Goal: Information Seeking & Learning: Learn about a topic

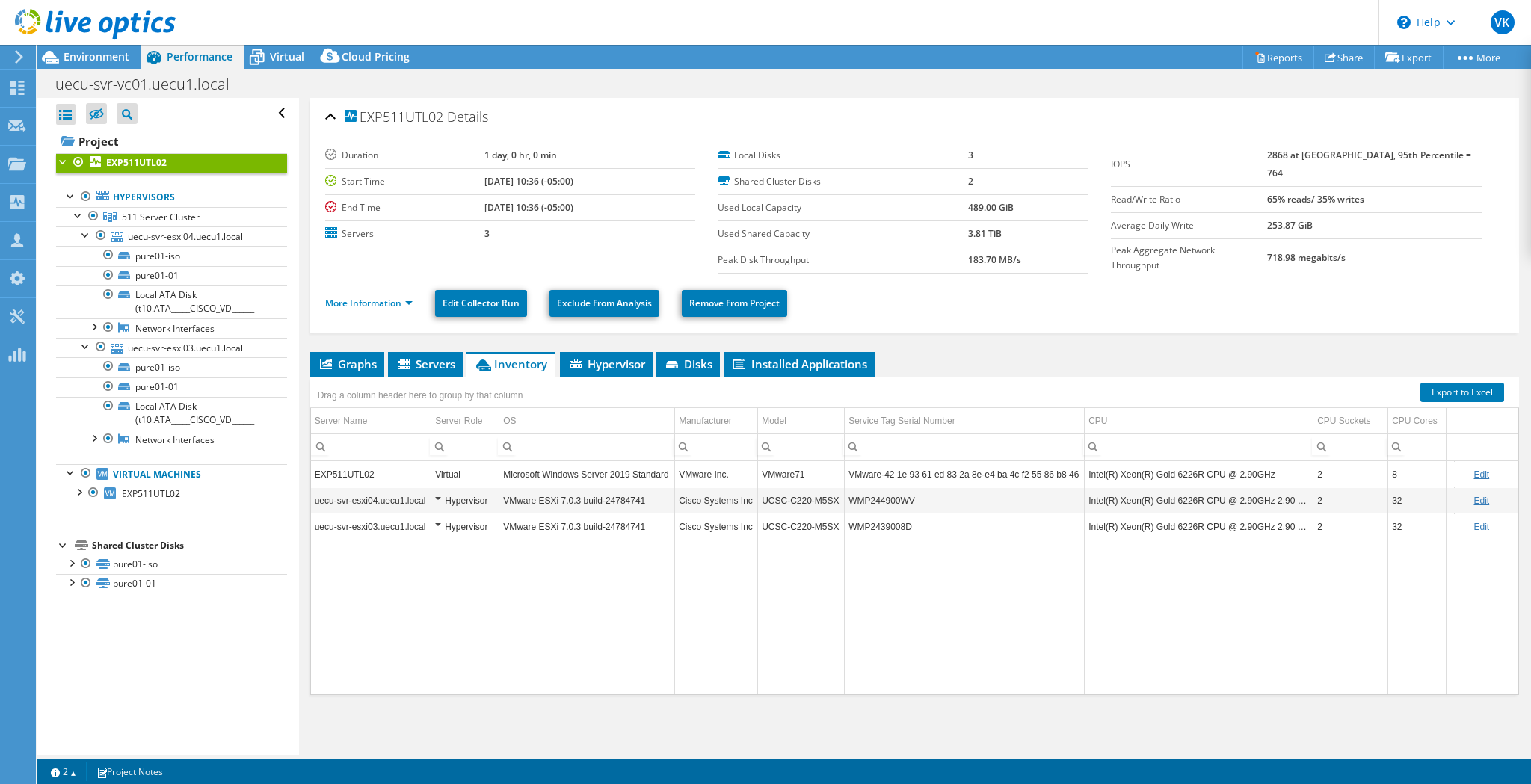
select select "USD"
click at [1049, 352] on ul "Graphs Servers Inventory Hypervisor Disks Cluster Disks Installed Applications" at bounding box center [914, 365] width 1209 height 26
click at [812, 524] on td "UCSC-C220-M5SX" at bounding box center [801, 526] width 86 height 27
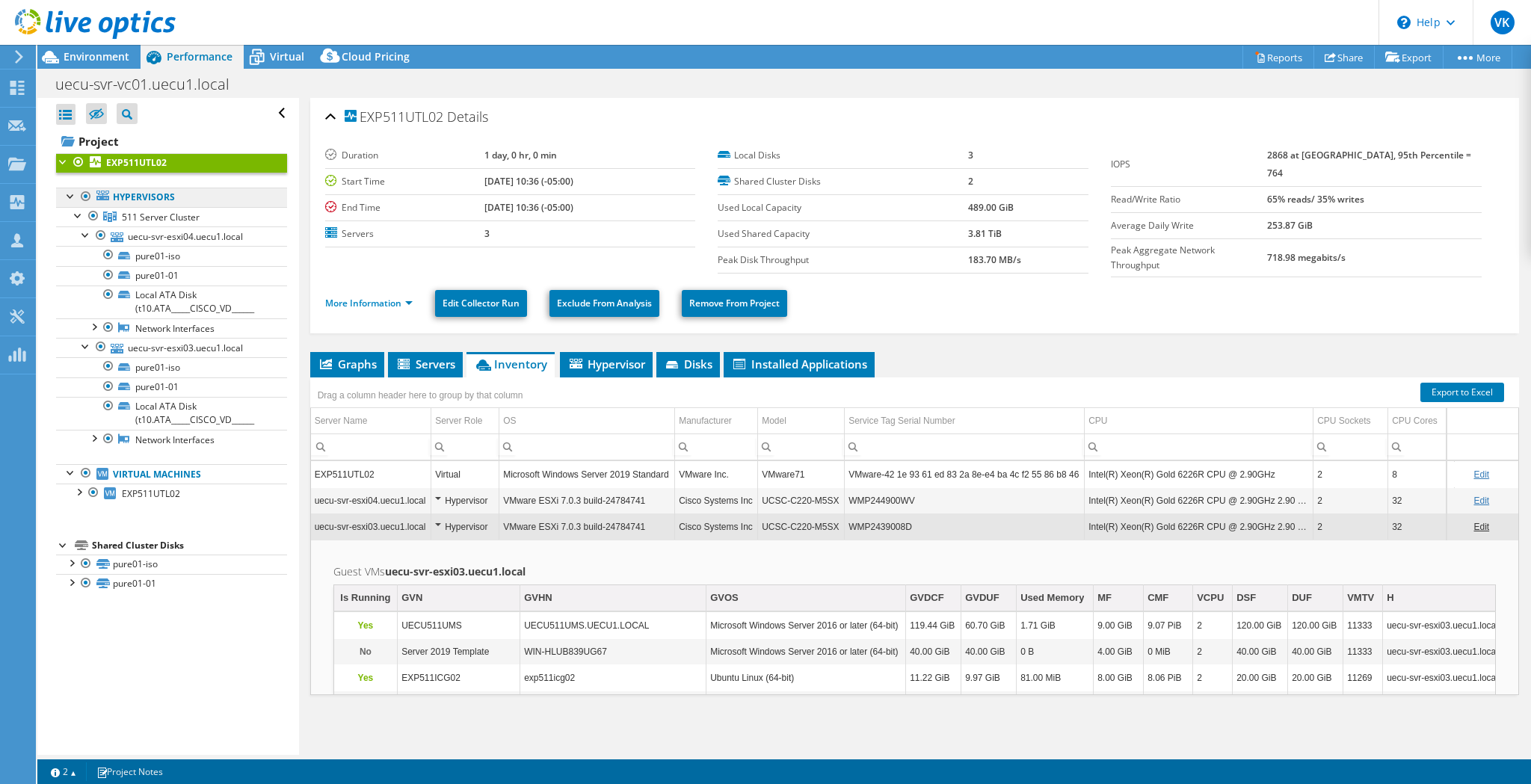
click at [171, 199] on link "Hypervisors" at bounding box center [171, 198] width 231 height 20
click at [162, 215] on span "511 Server Cluster" at bounding box center [161, 217] width 78 height 13
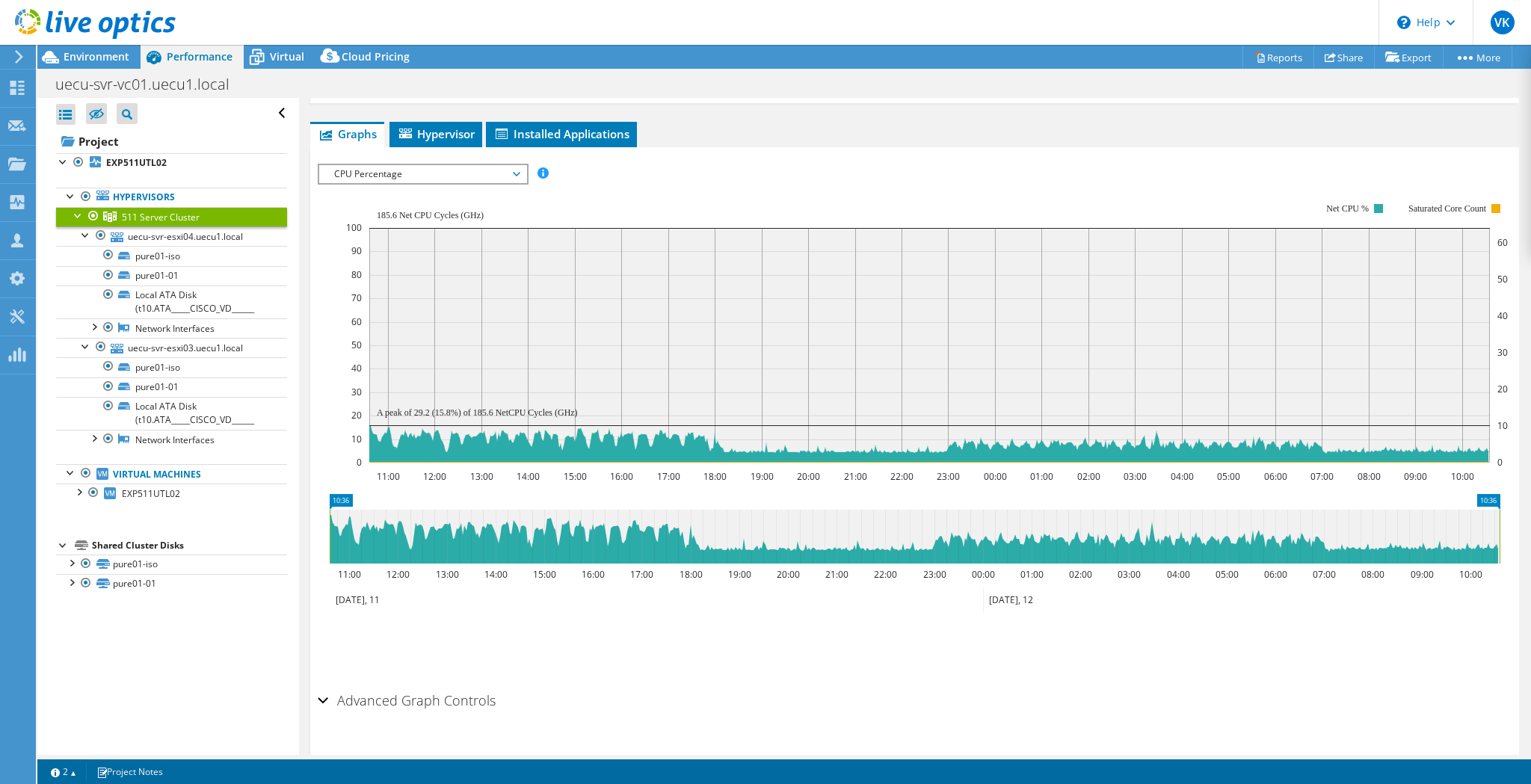
scroll to position [191, 0]
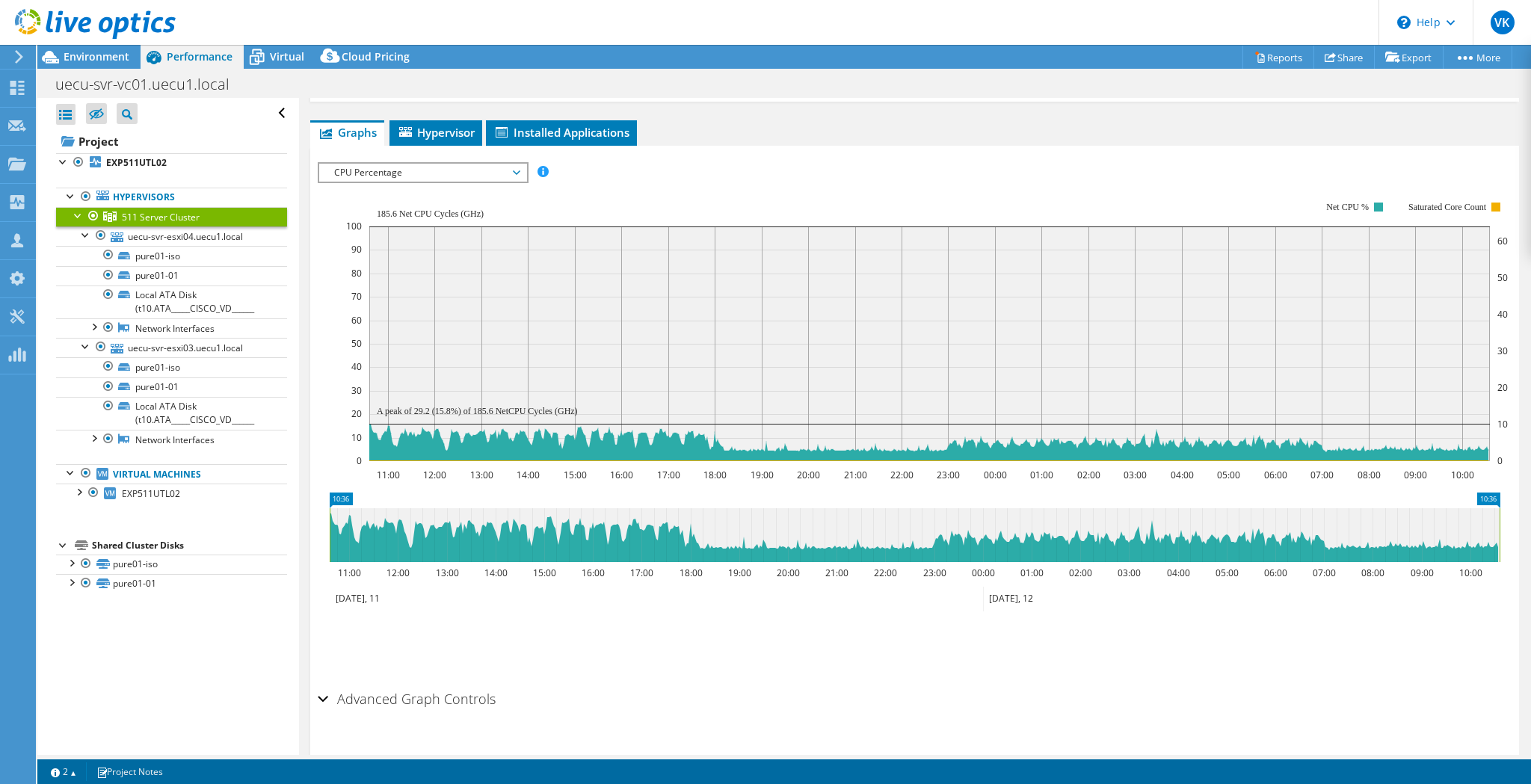
click at [517, 175] on span "CPU Percentage" at bounding box center [422, 173] width 192 height 18
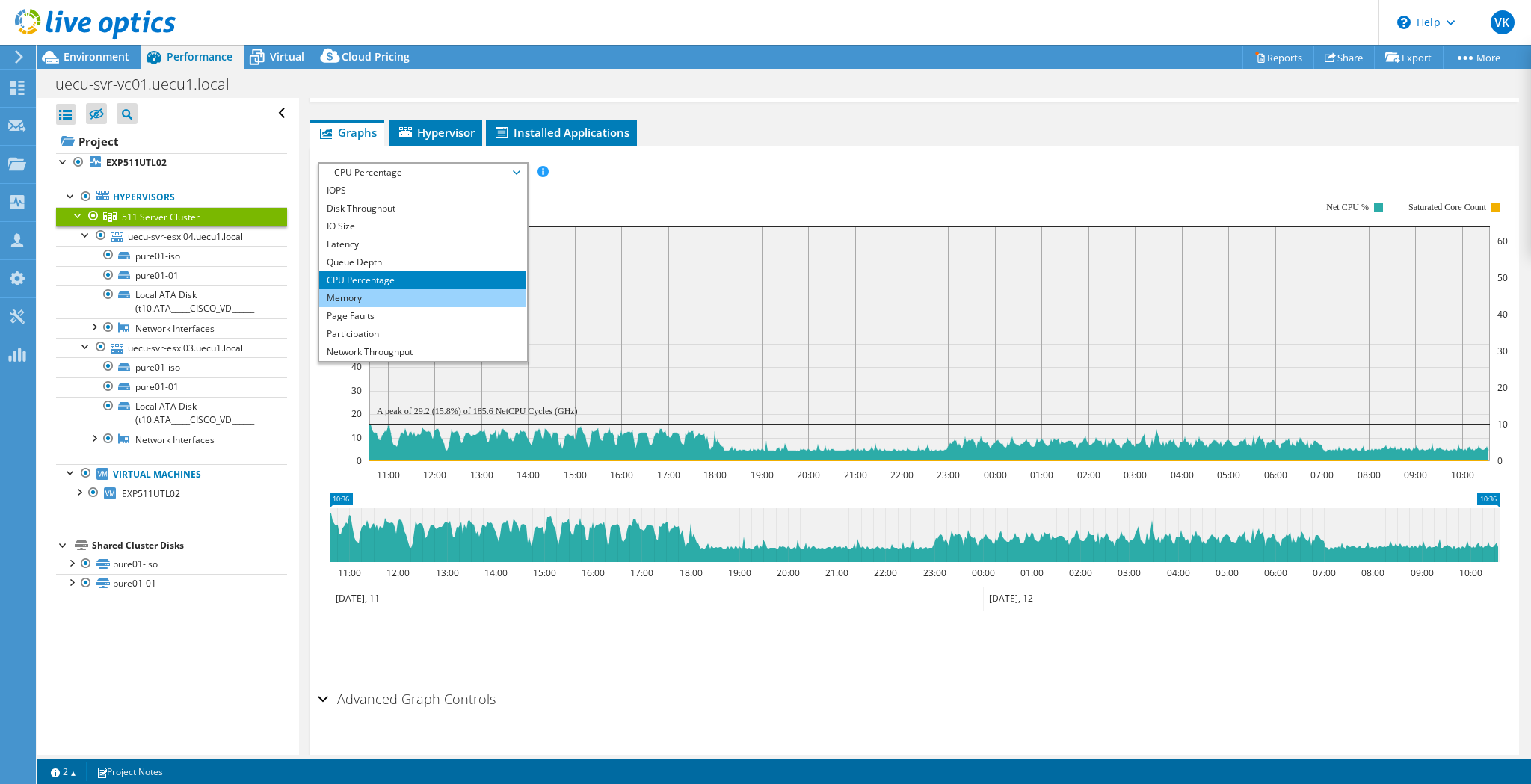
click at [432, 298] on li "Memory" at bounding box center [422, 298] width 207 height 18
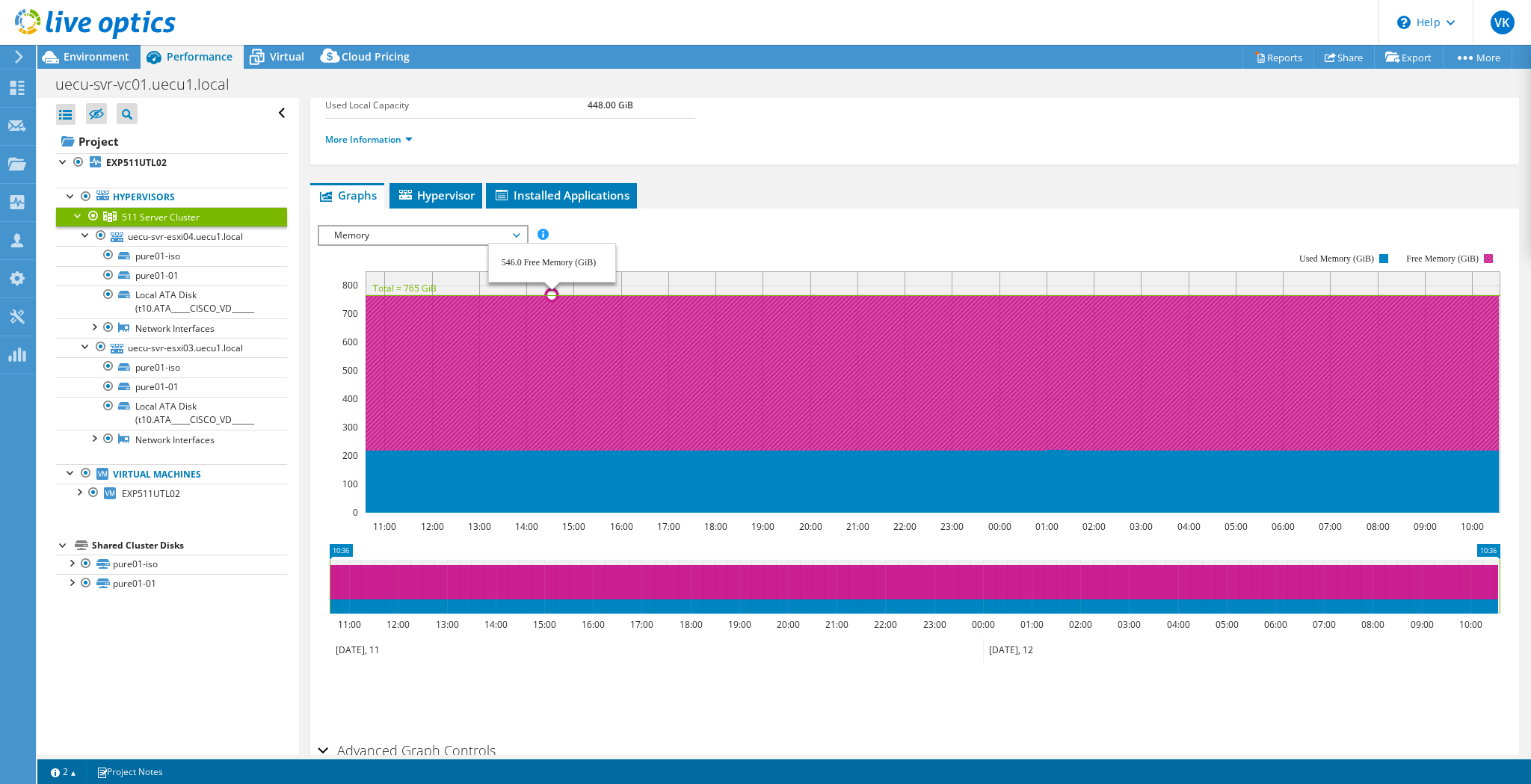
scroll to position [130, 0]
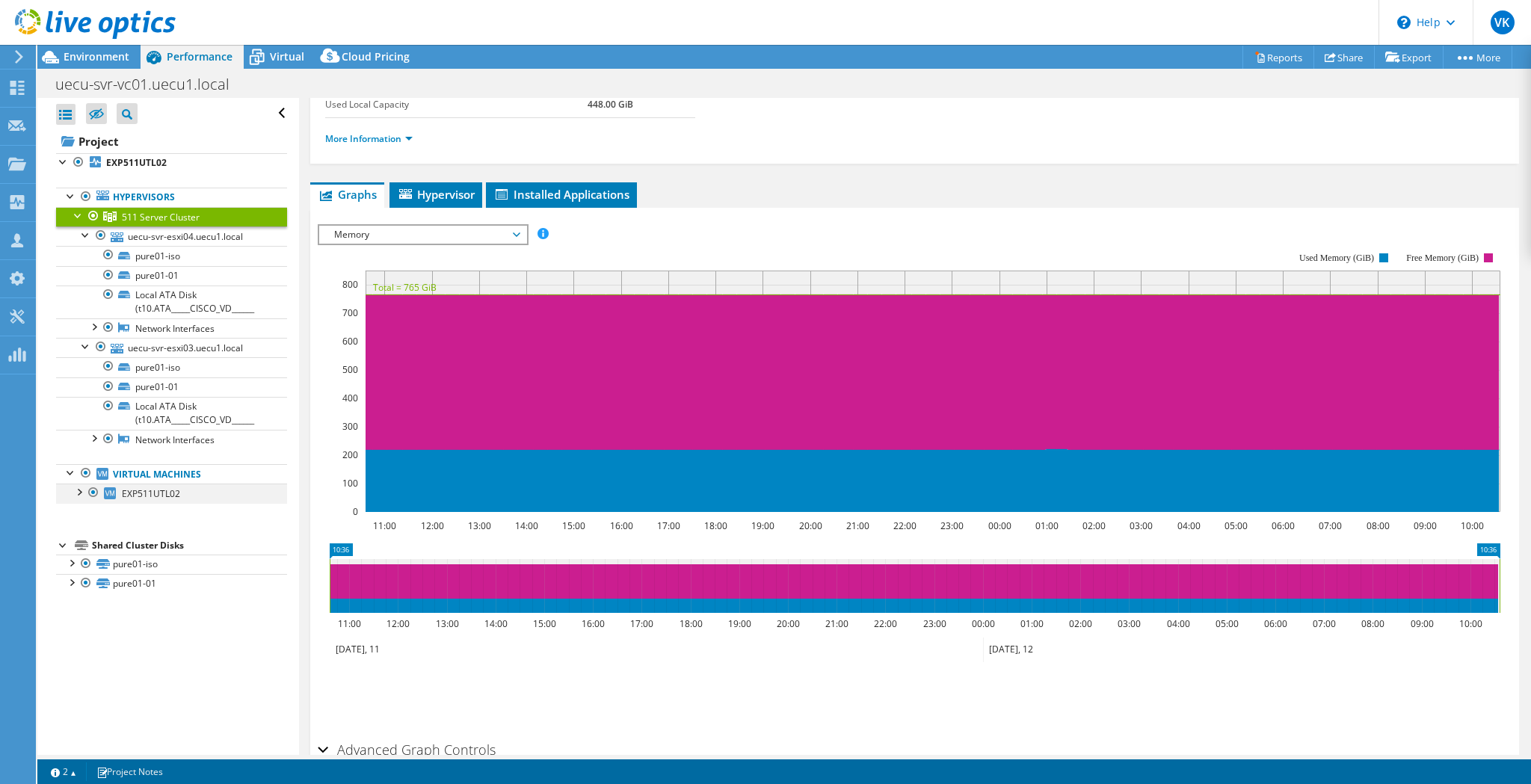
click at [78, 497] on div at bounding box center [79, 491] width 15 height 15
click at [286, 60] on span "Virtual" at bounding box center [286, 56] width 34 height 14
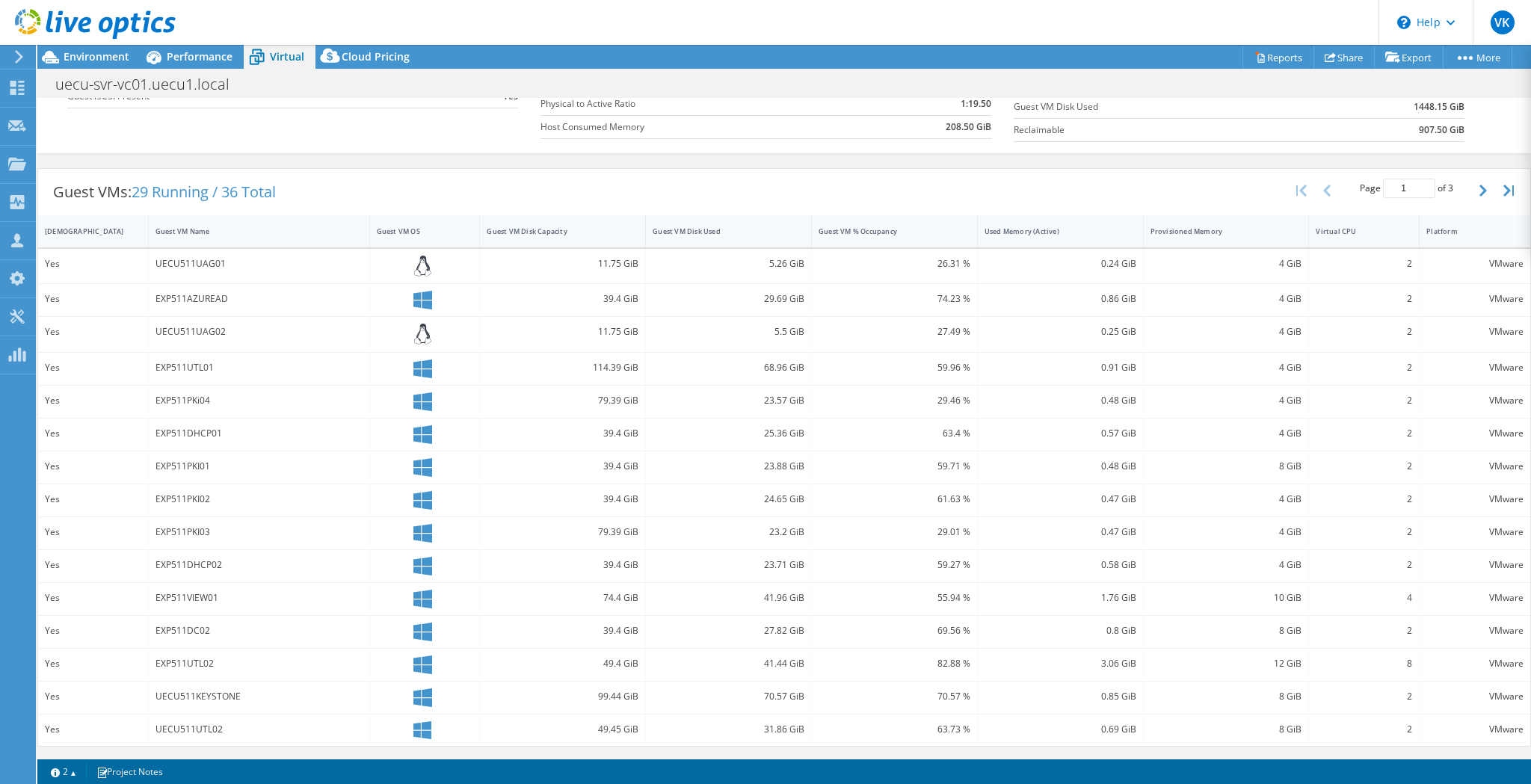
scroll to position [223, 0]
drag, startPoint x: 186, startPoint y: 297, endPoint x: 304, endPoint y: 297, distance: 118.0
click at [284, 292] on div "EXP511AZUREAD" at bounding box center [258, 299] width 207 height 17
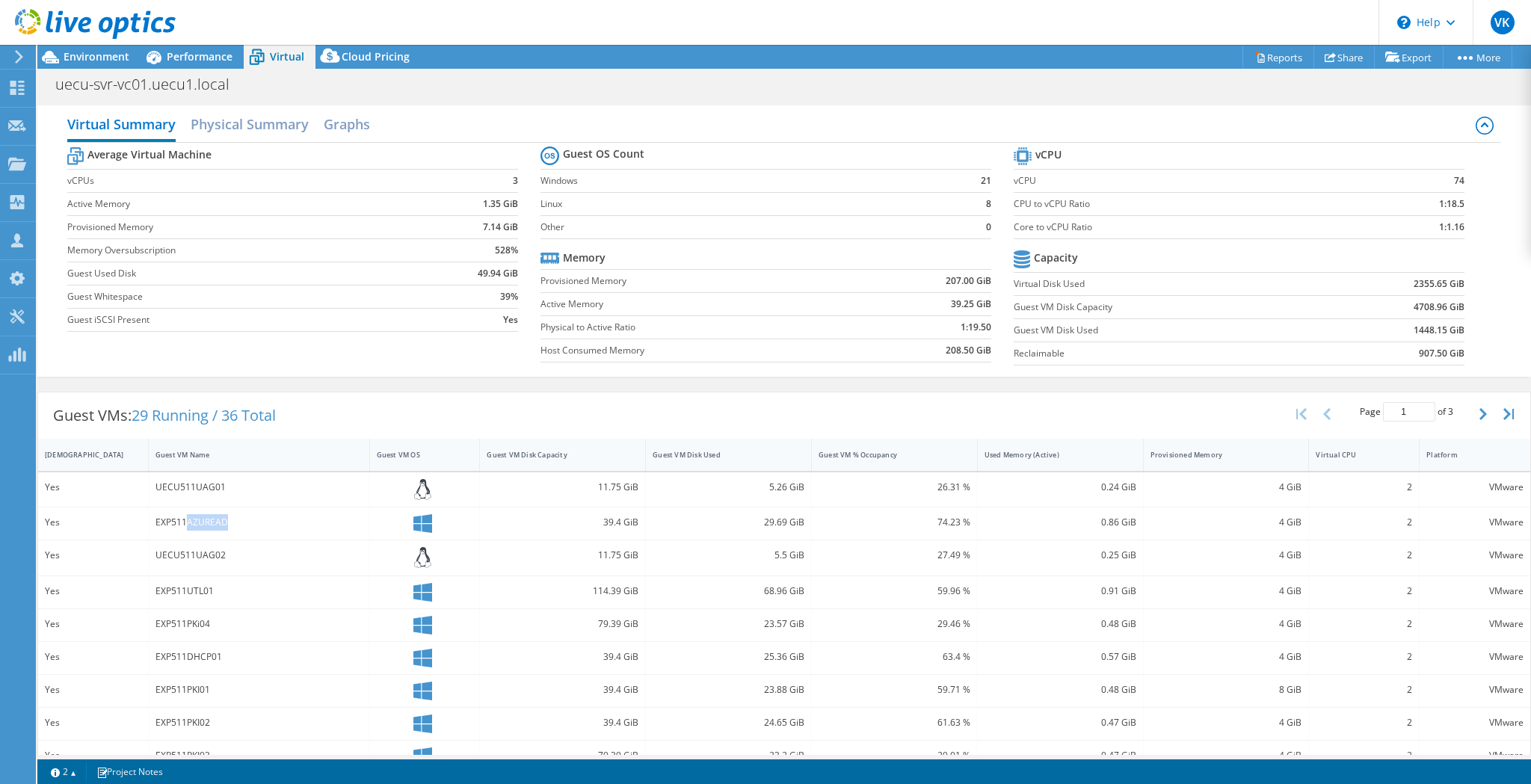
scroll to position [0, 0]
click at [1314, 86] on div "uecu-svr-vc01.uecu1.local Print" at bounding box center [784, 84] width 1494 height 27
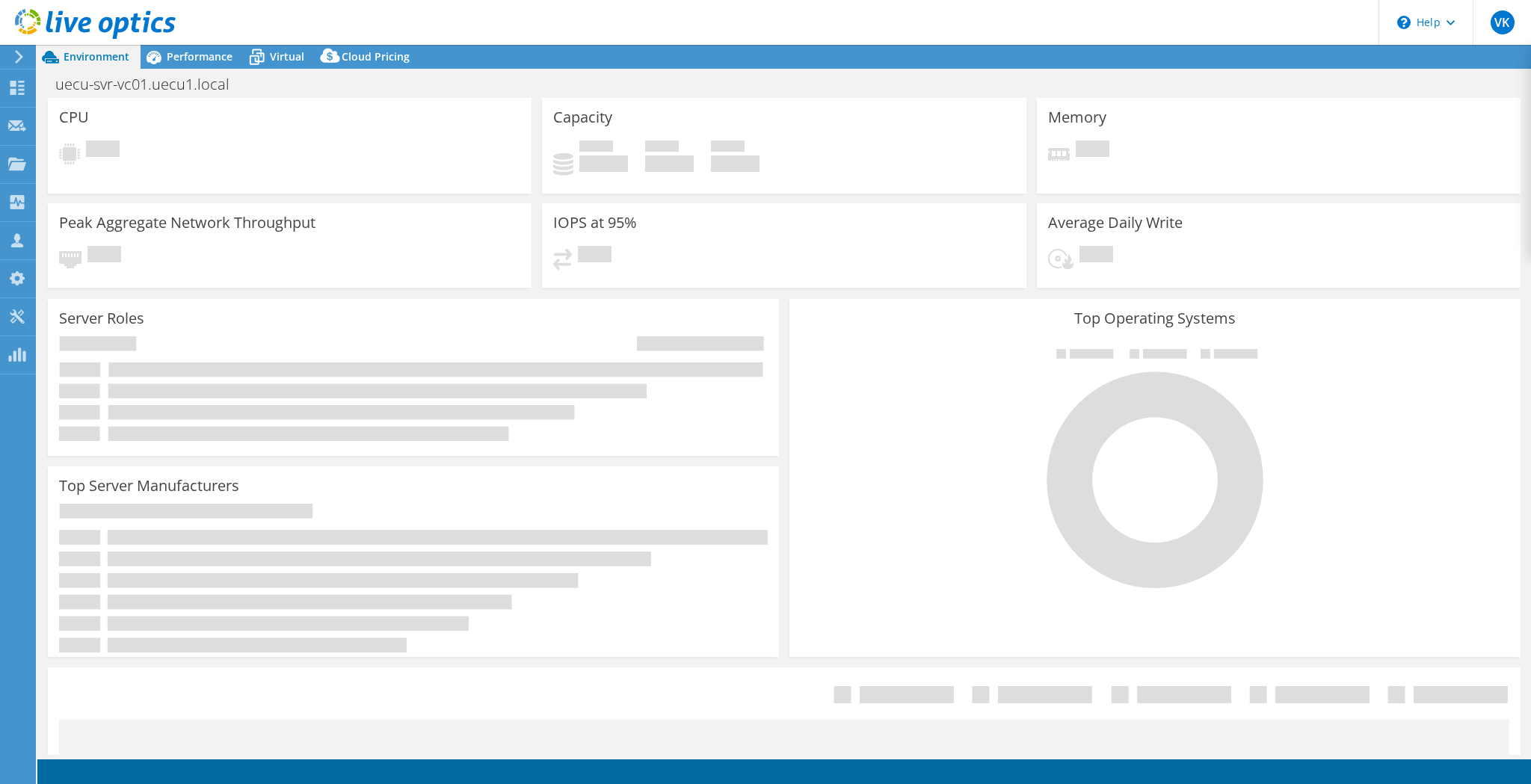
select select "USD"
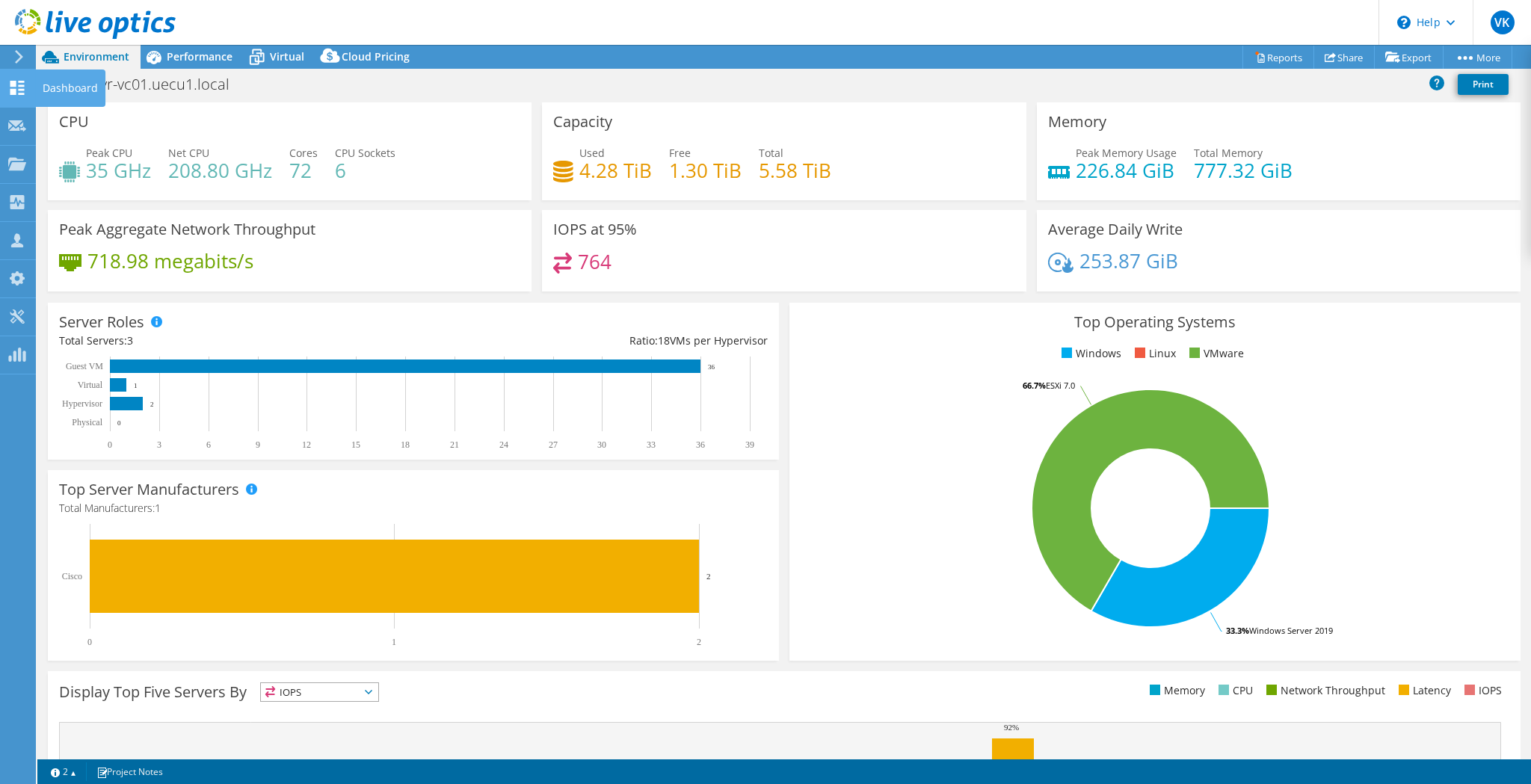
click at [11, 92] on use at bounding box center [17, 88] width 14 height 14
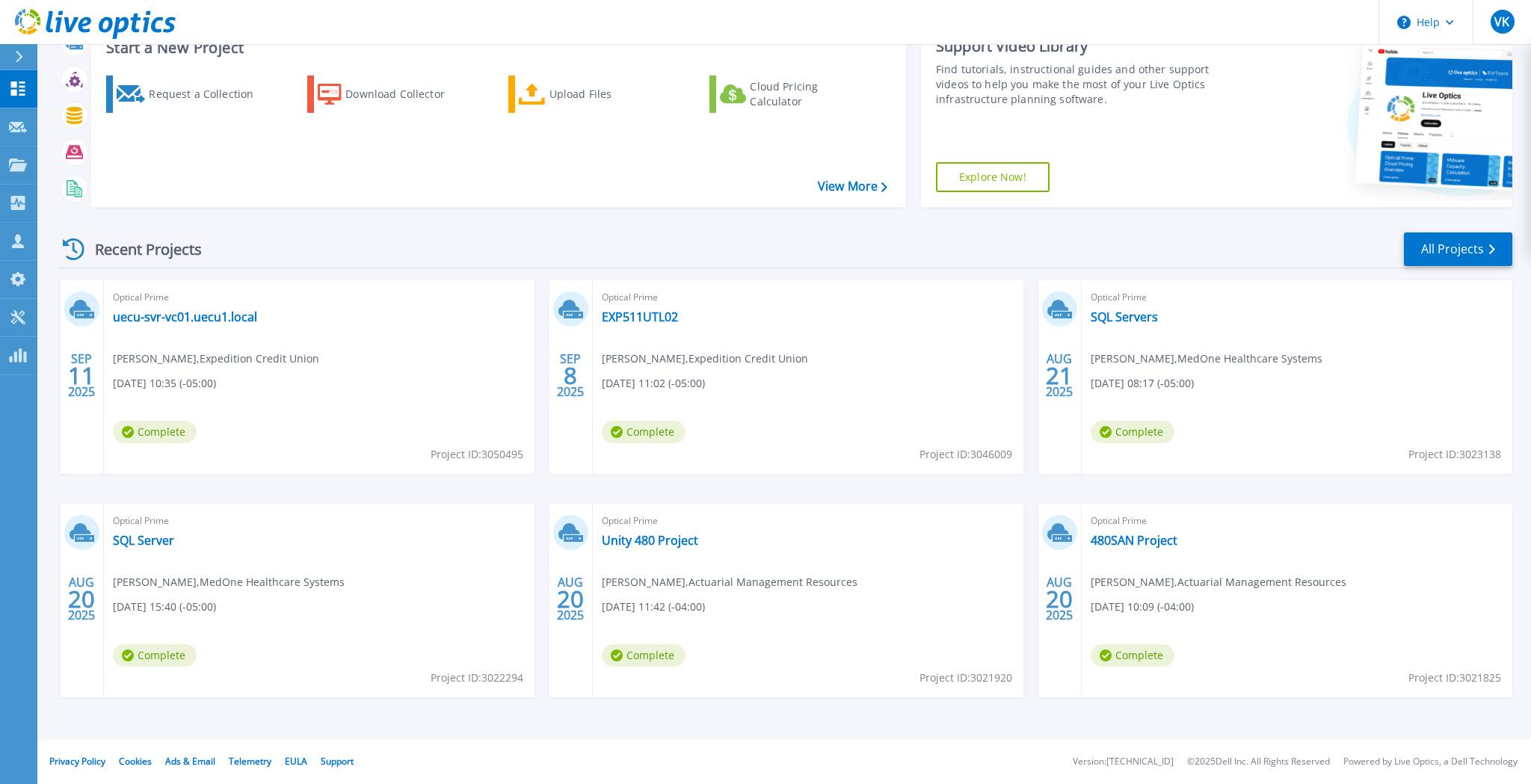
scroll to position [107, 0]
click at [141, 544] on link "SQL Server" at bounding box center [143, 540] width 61 height 15
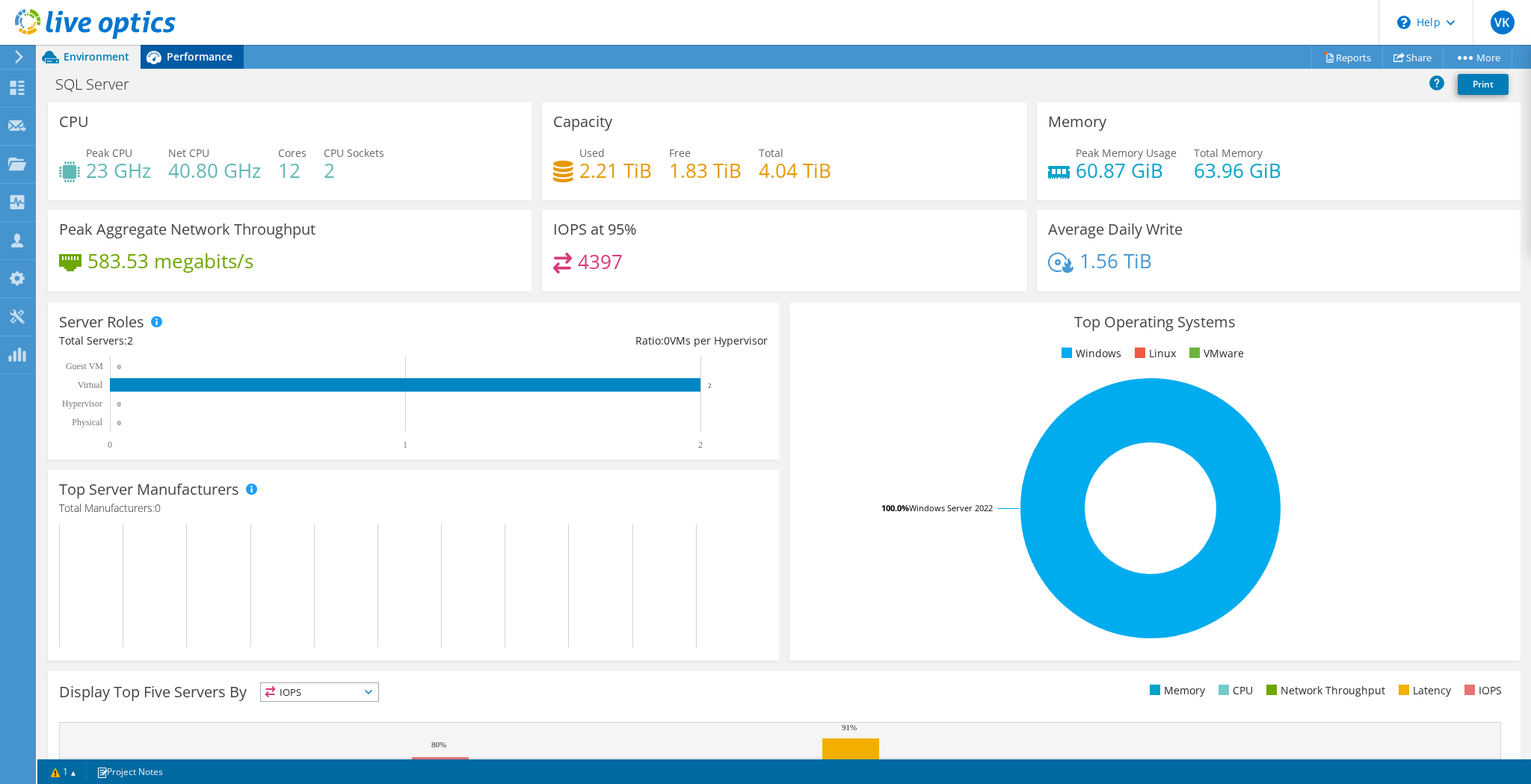
click at [193, 64] on div "Performance" at bounding box center [192, 57] width 103 height 24
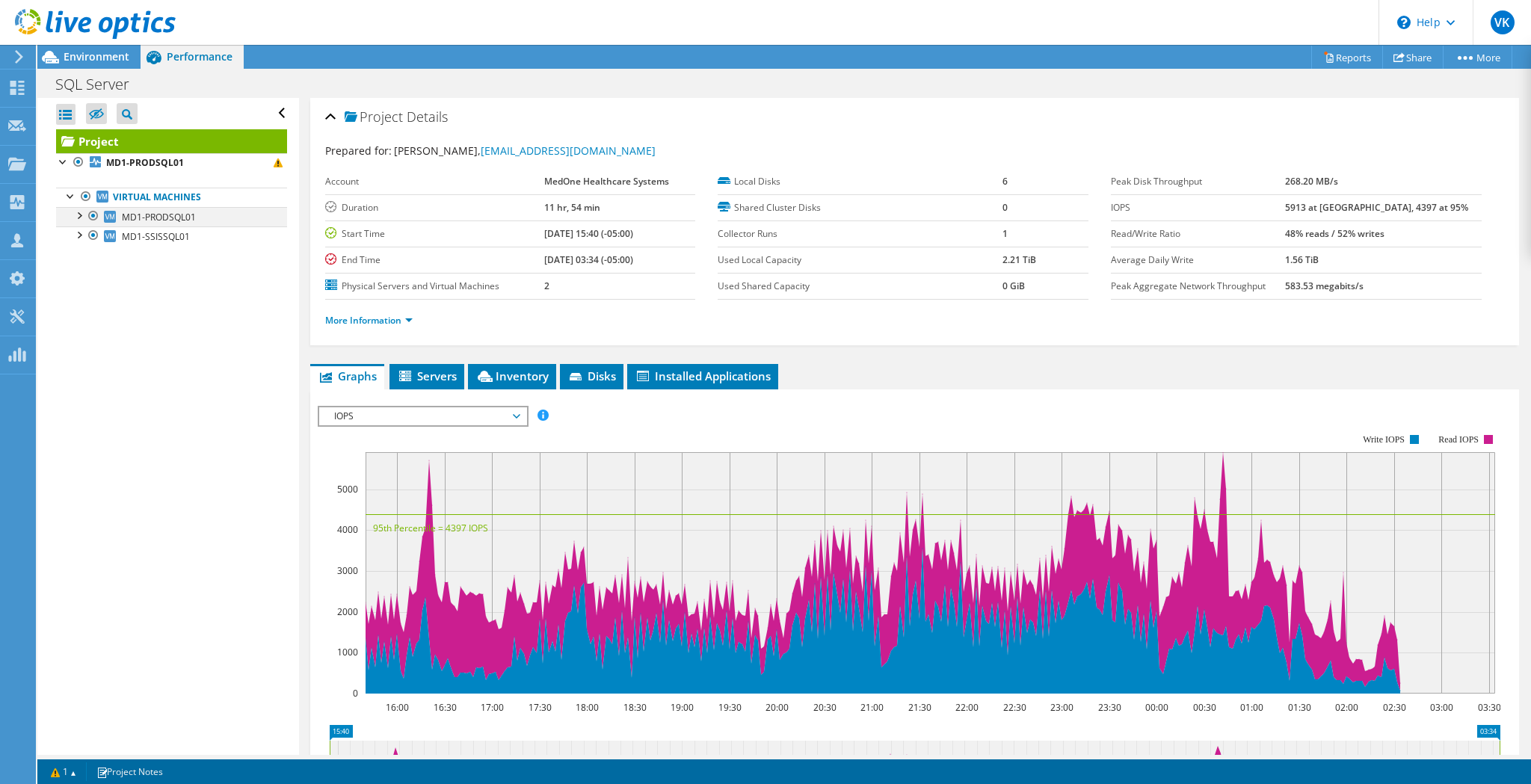
click at [82, 212] on div at bounding box center [79, 214] width 15 height 15
click at [129, 164] on b "MD1-PRODSQL01" at bounding box center [145, 162] width 78 height 13
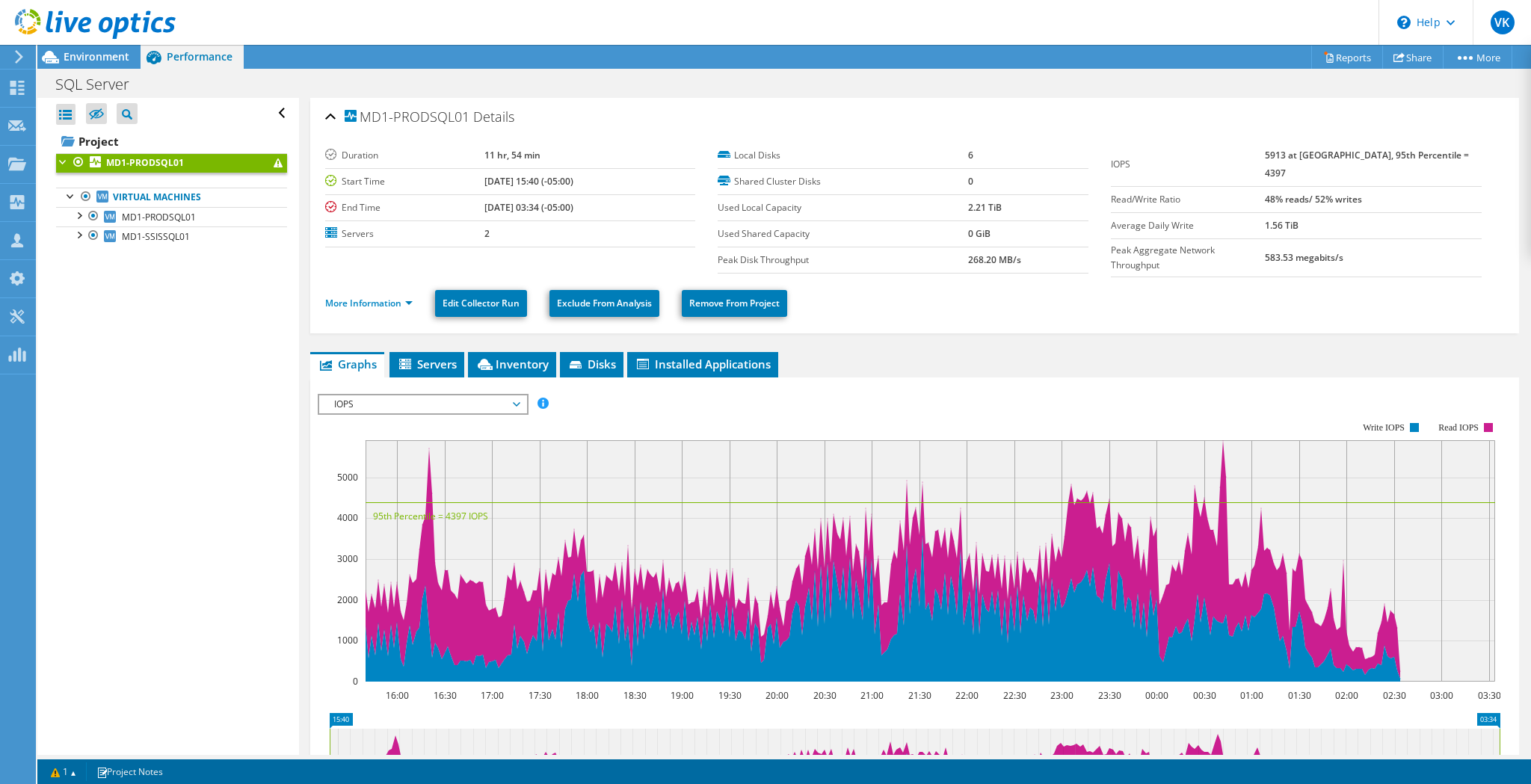
click at [278, 162] on span at bounding box center [278, 163] width 9 height 9
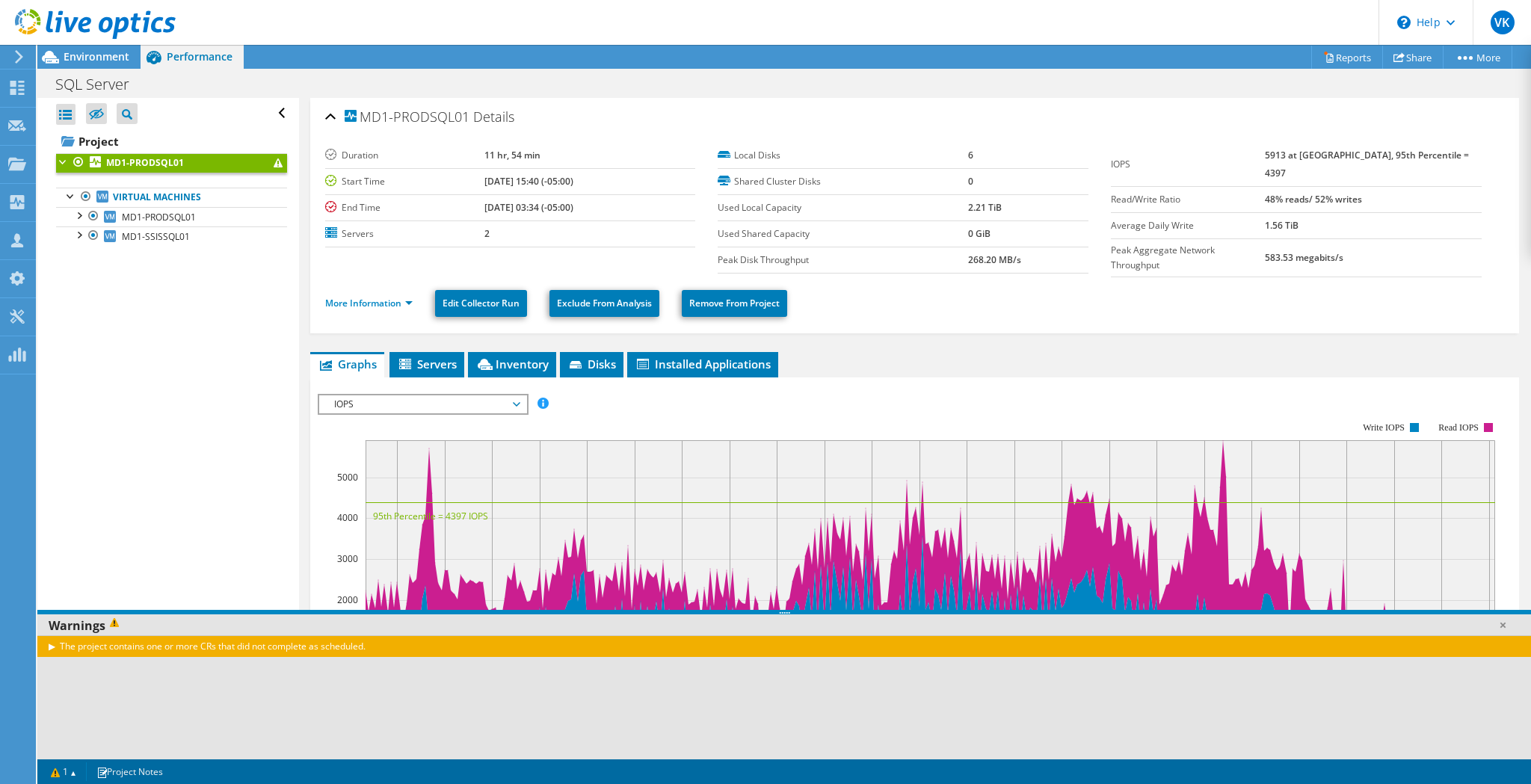
click at [272, 257] on ul "Virtual Machines MD1-PRODSQL01 0 C: 1 L:" at bounding box center [171, 217] width 231 height 89
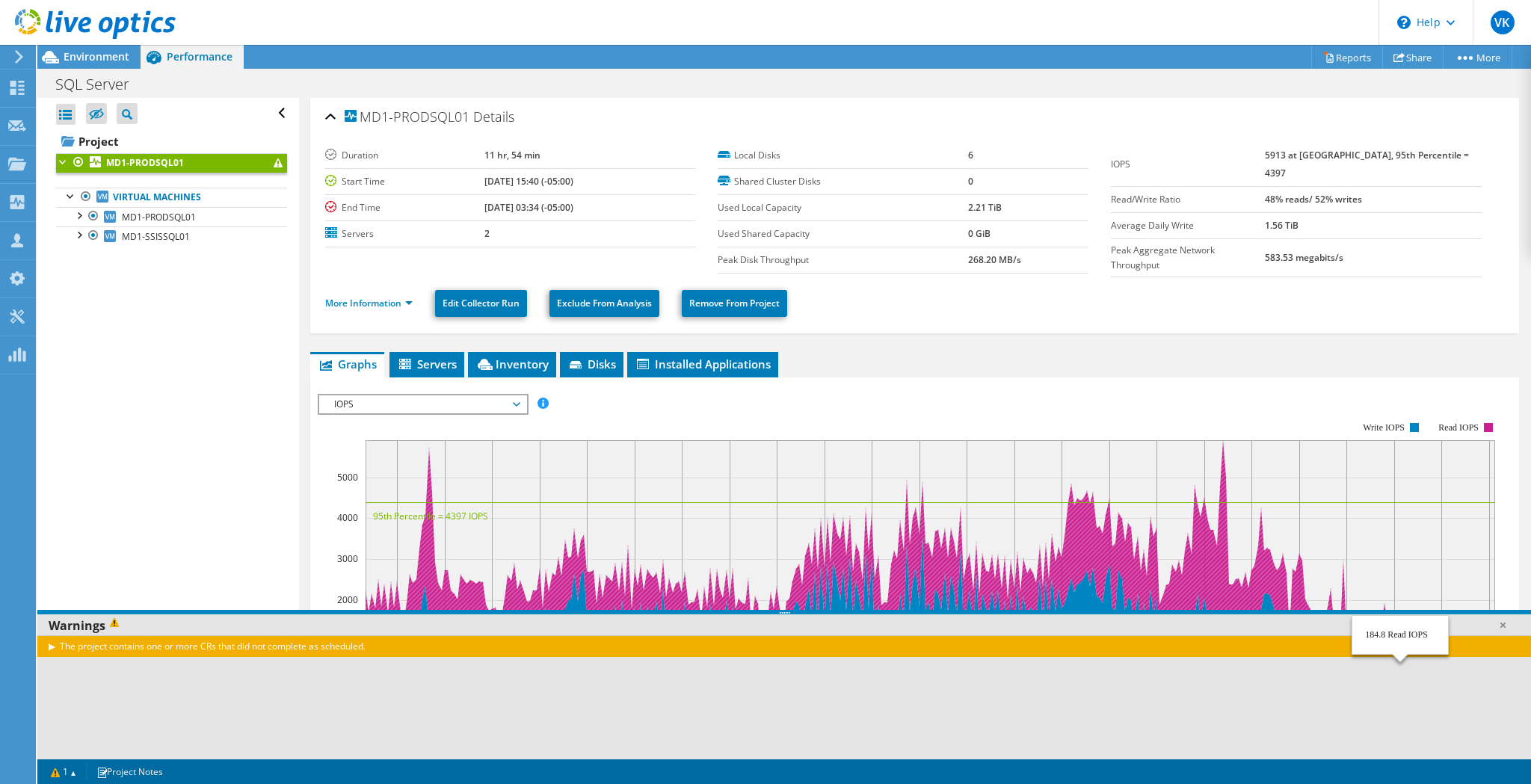
click at [1501, 624] on link at bounding box center [1503, 625] width 15 height 15
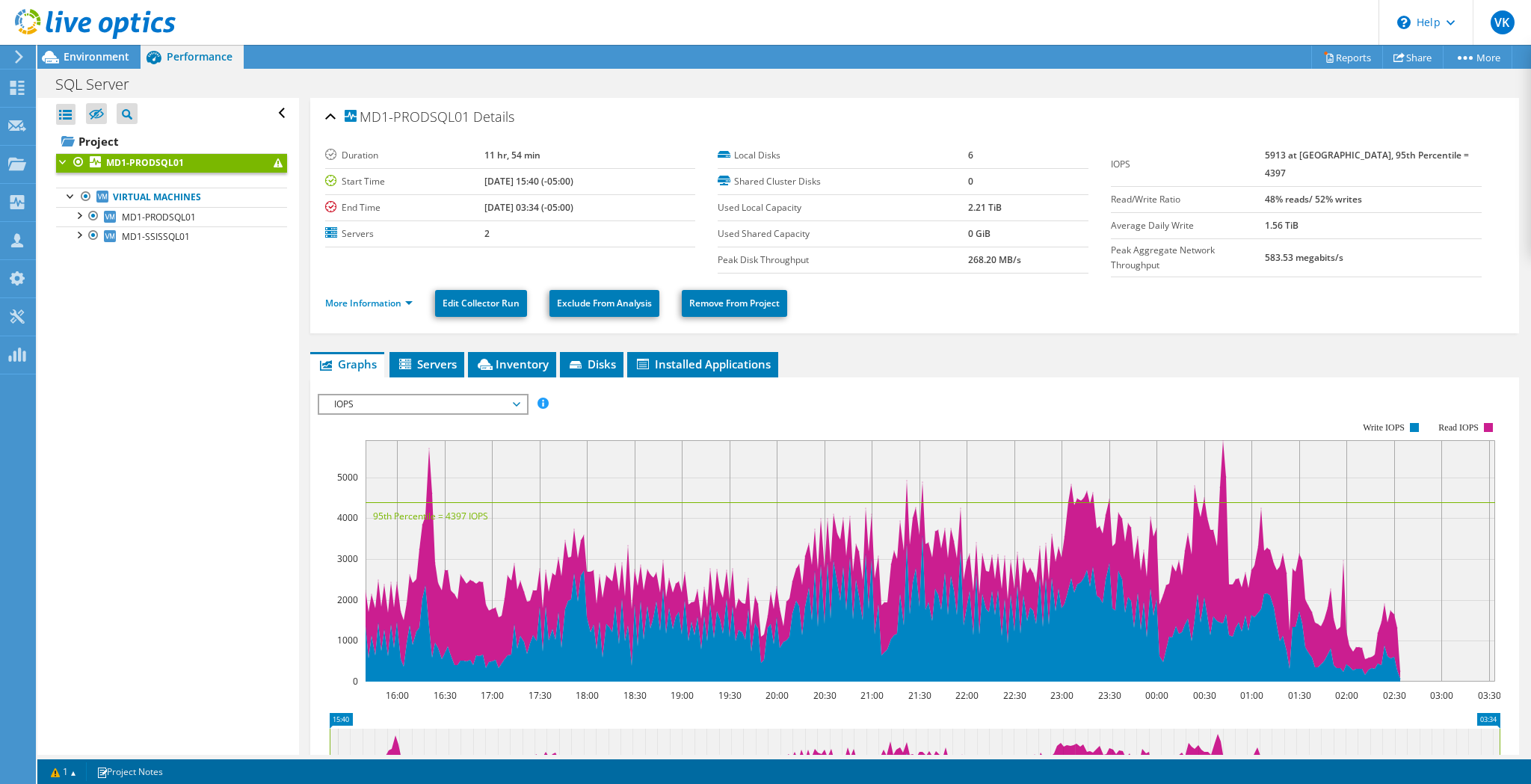
click at [475, 399] on span "IOPS" at bounding box center [422, 404] width 192 height 18
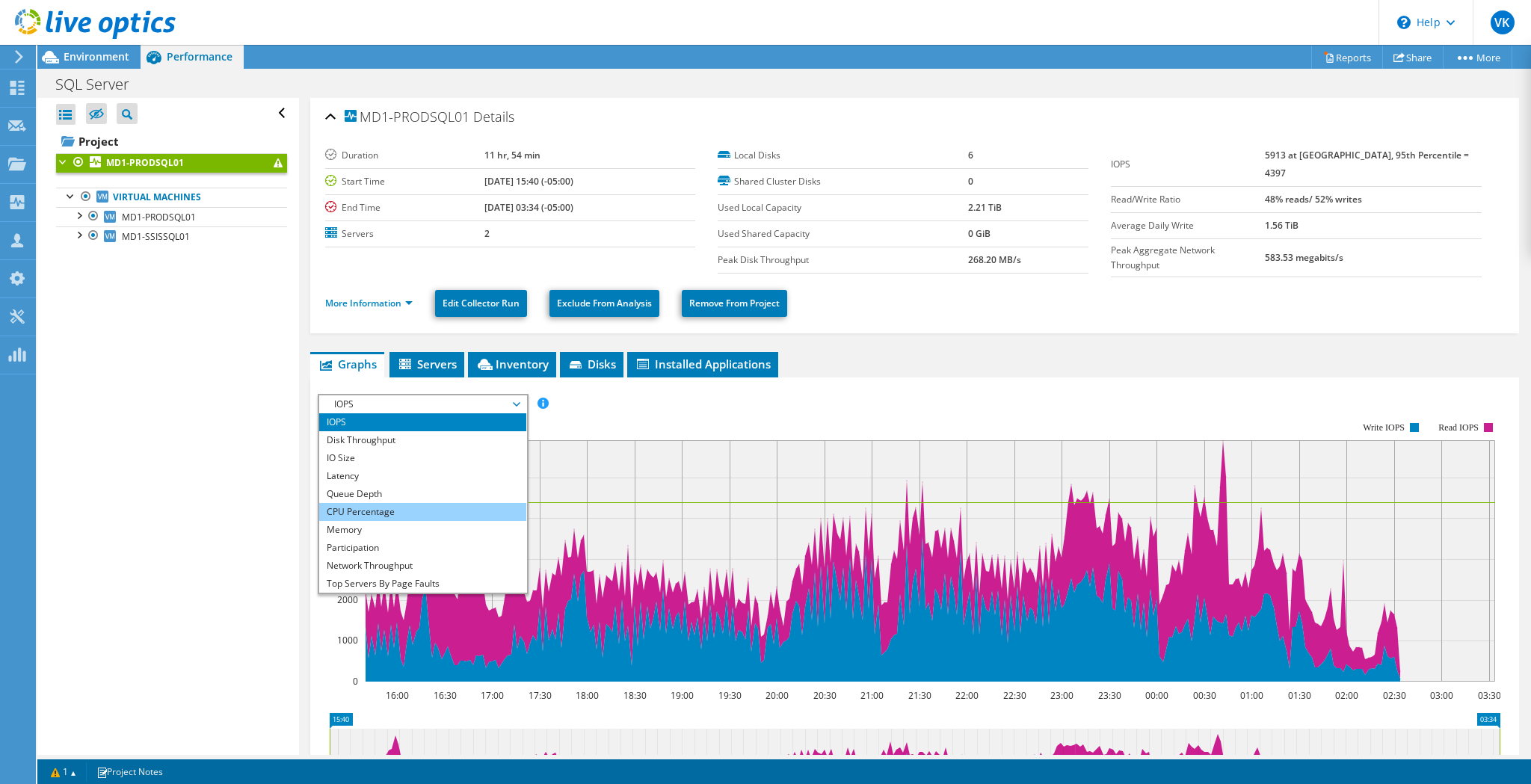
click at [439, 505] on li "CPU Percentage" at bounding box center [422, 512] width 207 height 18
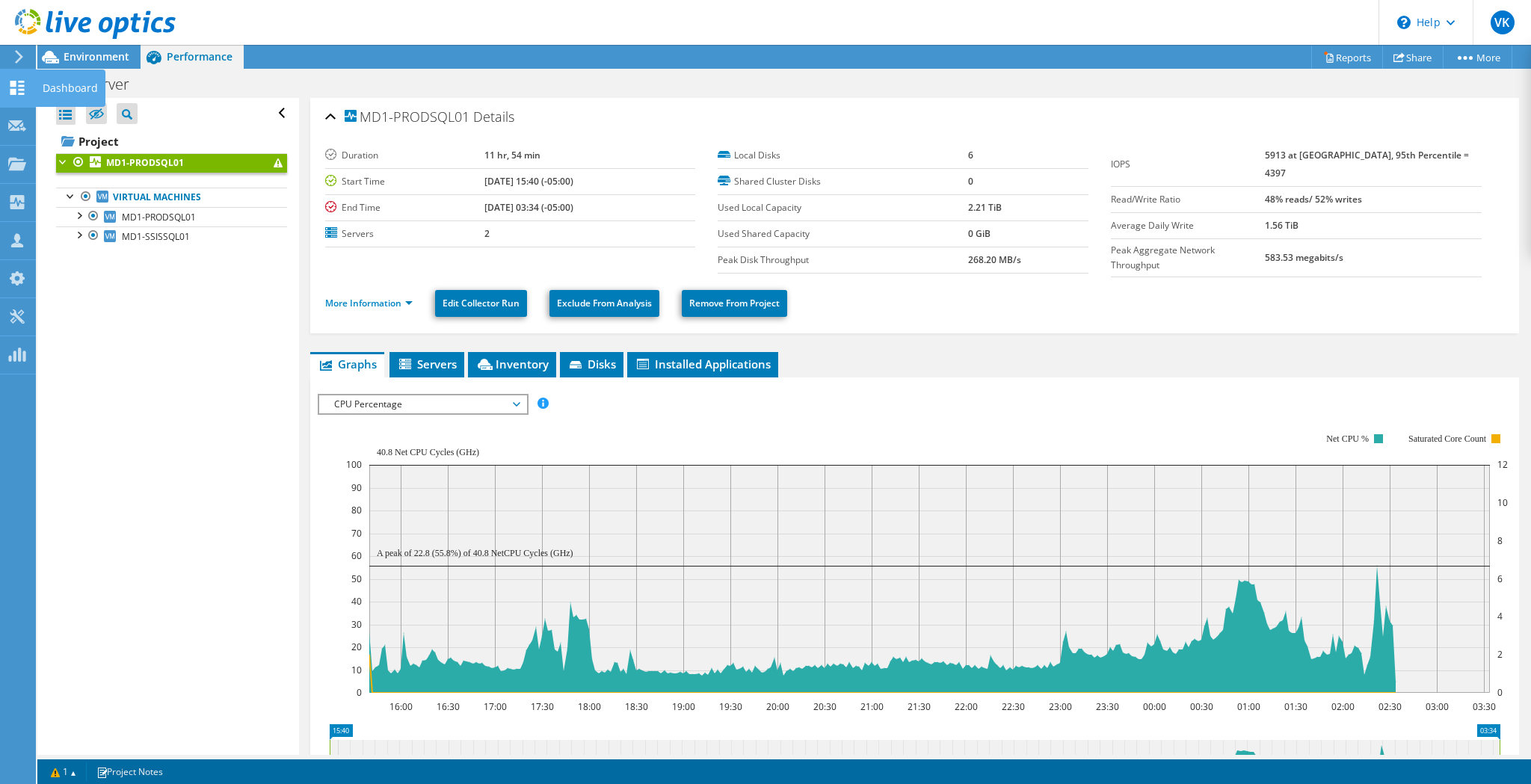
click at [16, 86] on use at bounding box center [17, 88] width 14 height 14
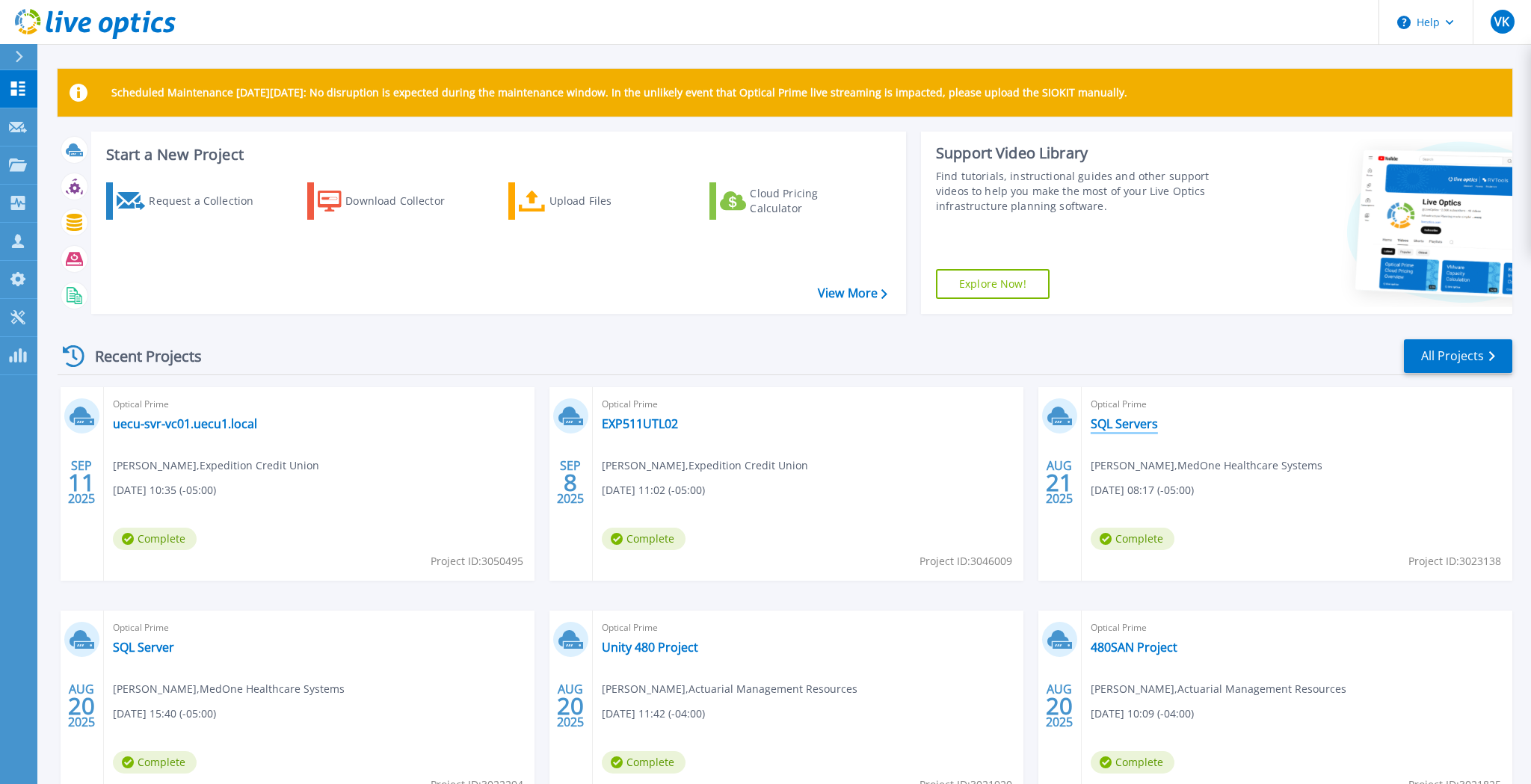
click at [1142, 422] on link "SQL Servers" at bounding box center [1124, 423] width 67 height 15
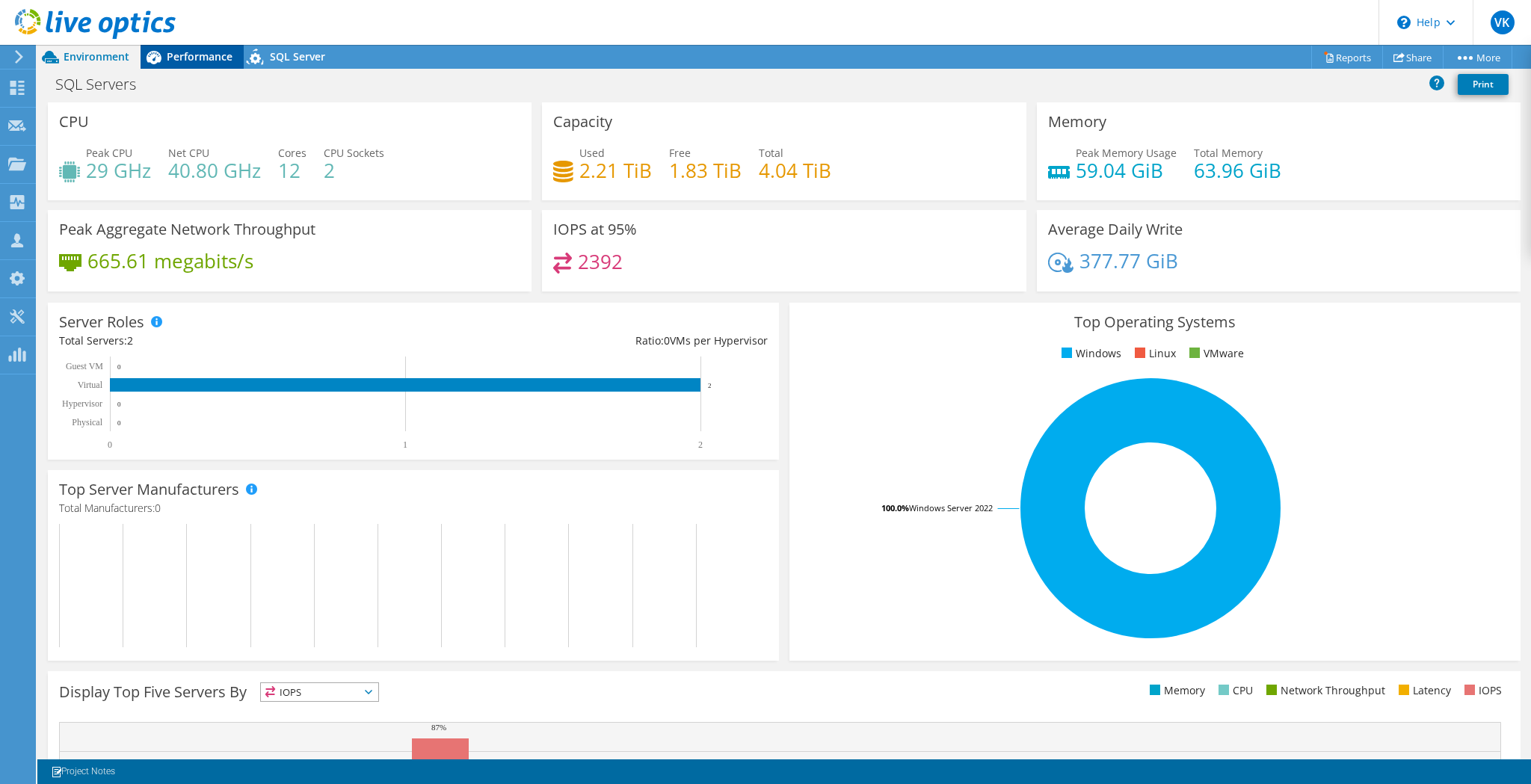
click at [188, 65] on div "Performance" at bounding box center [192, 57] width 103 height 24
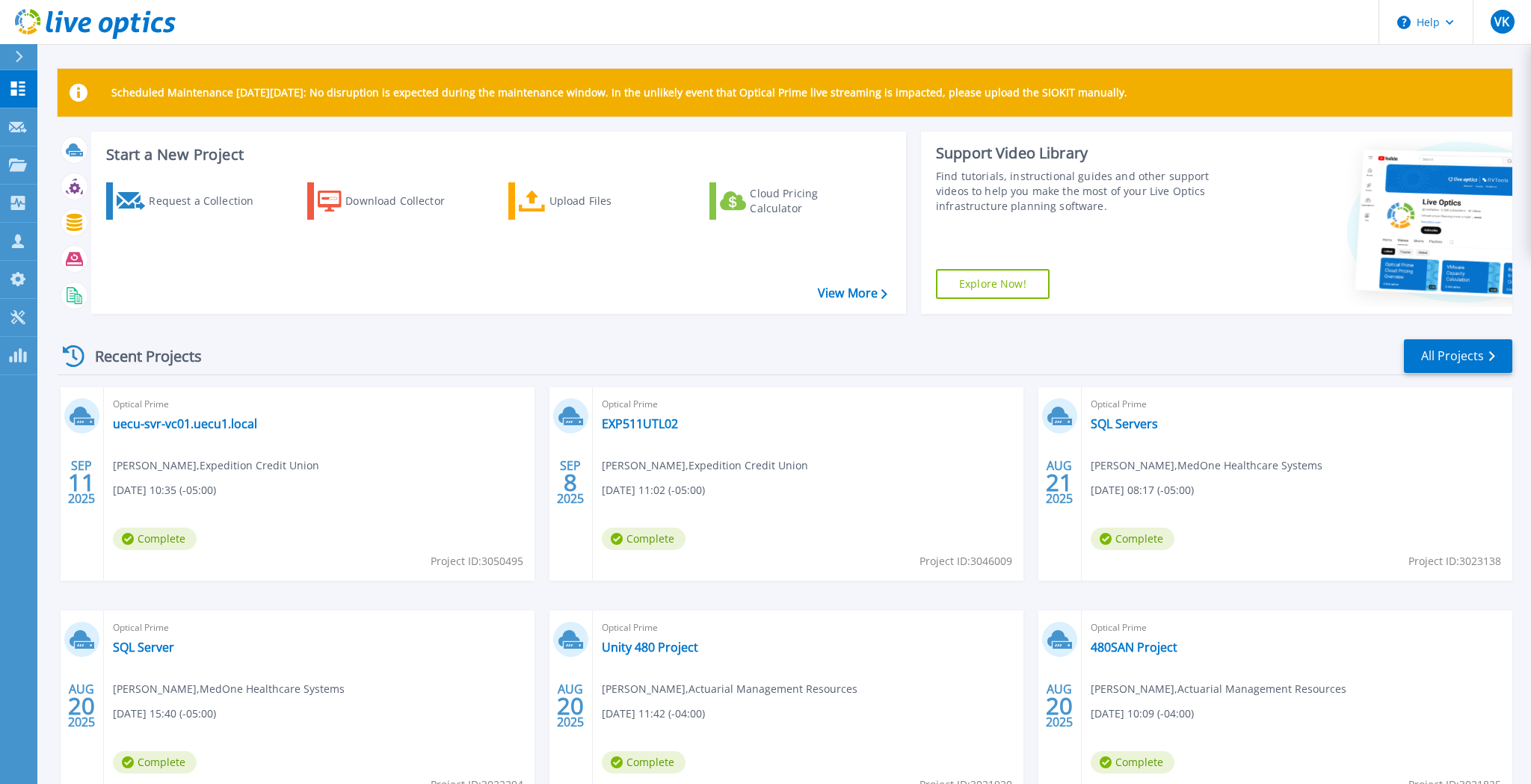
scroll to position [1, 0]
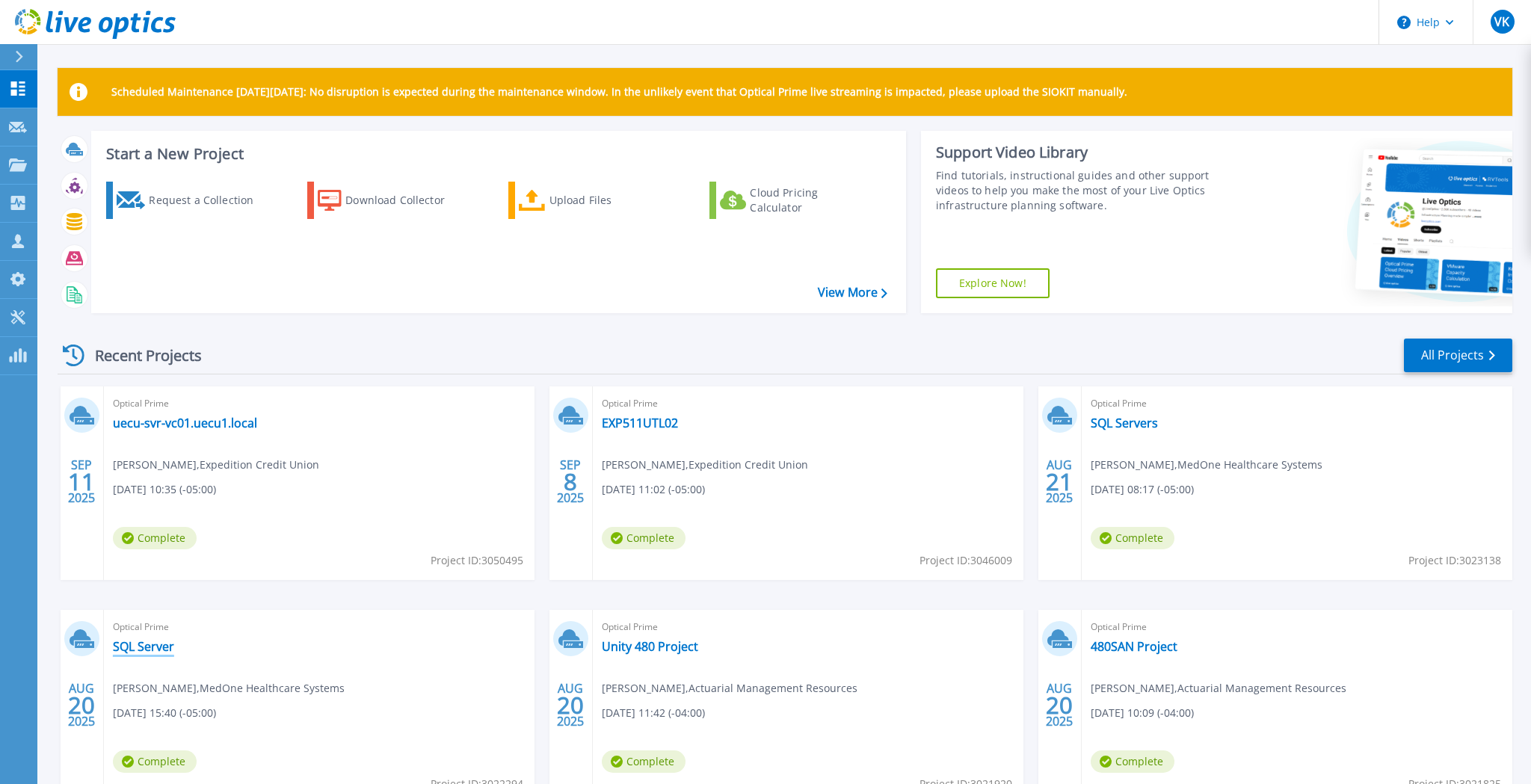
click at [133, 648] on link "SQL Server" at bounding box center [143, 646] width 61 height 15
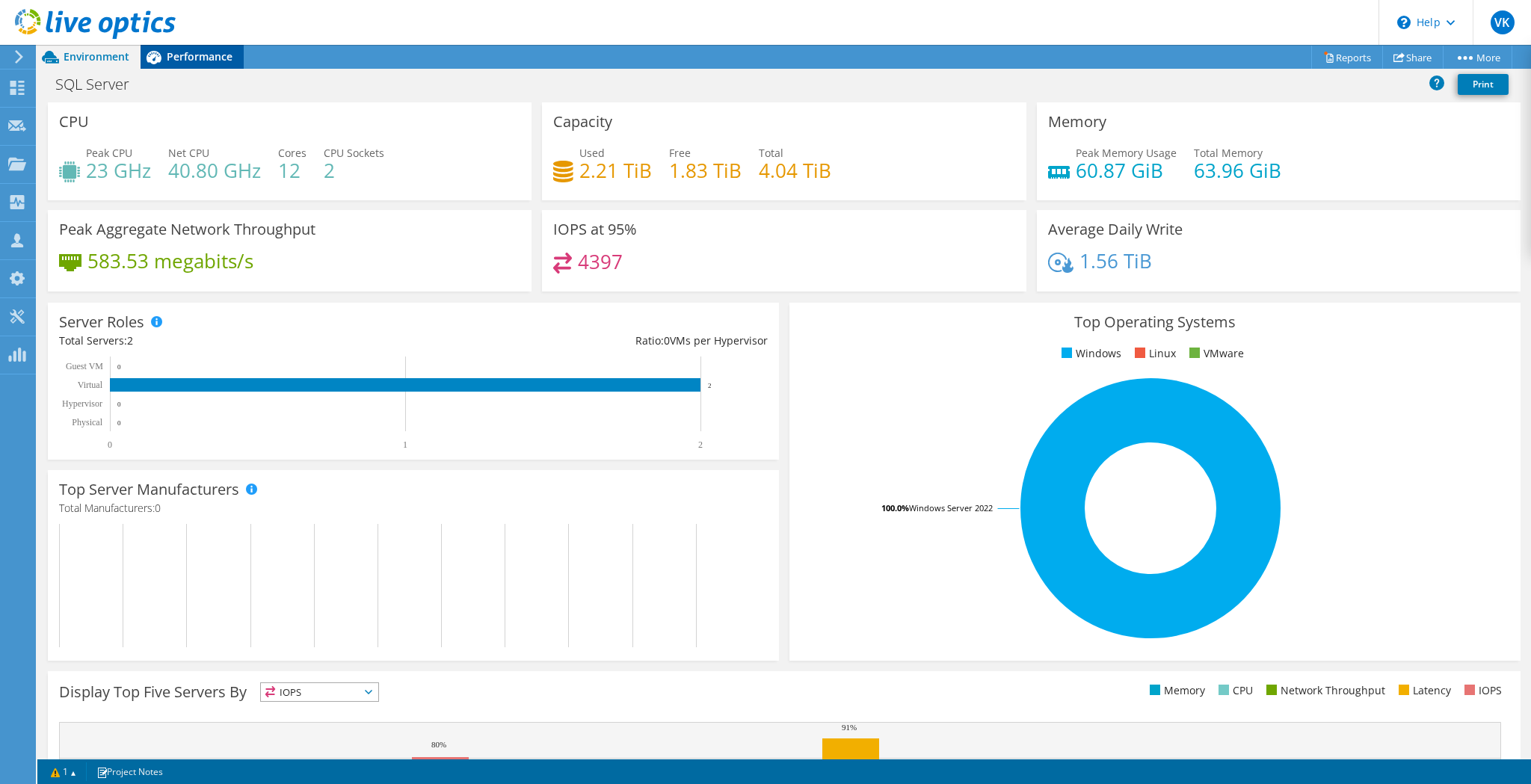
click at [187, 55] on span "Performance" at bounding box center [199, 56] width 66 height 14
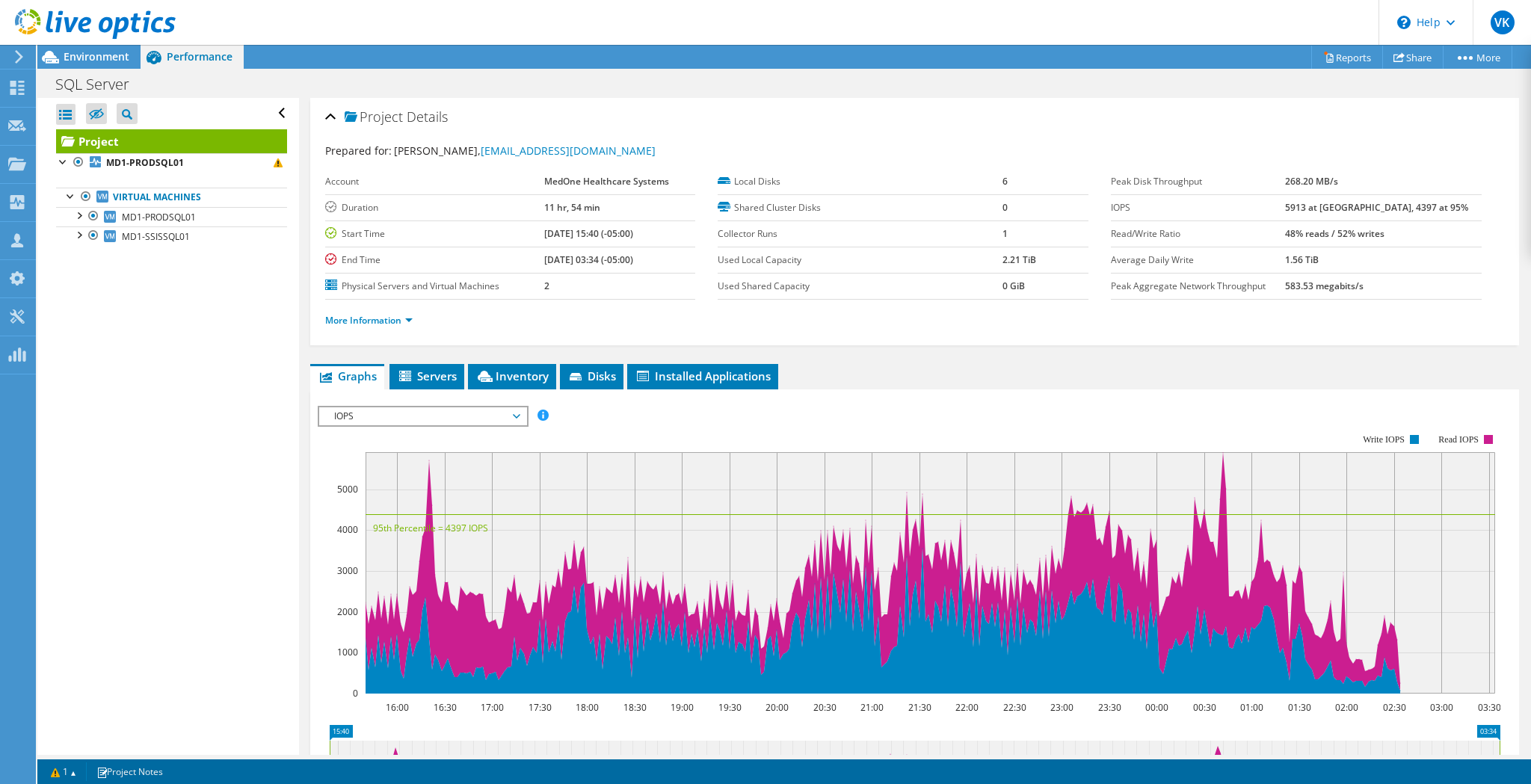
click at [672, 422] on rect at bounding box center [909, 564] width 1182 height 299
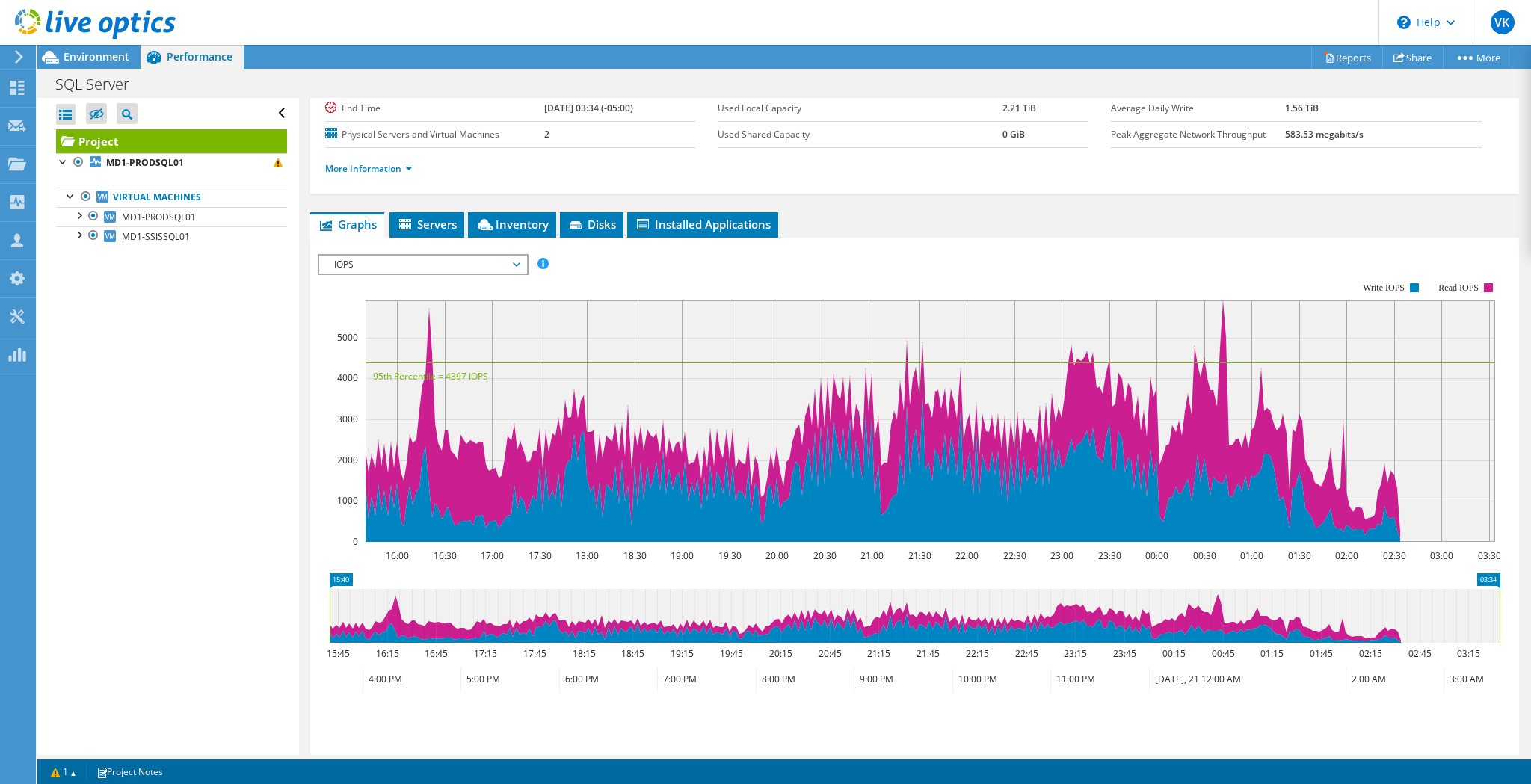
scroll to position [98, 0]
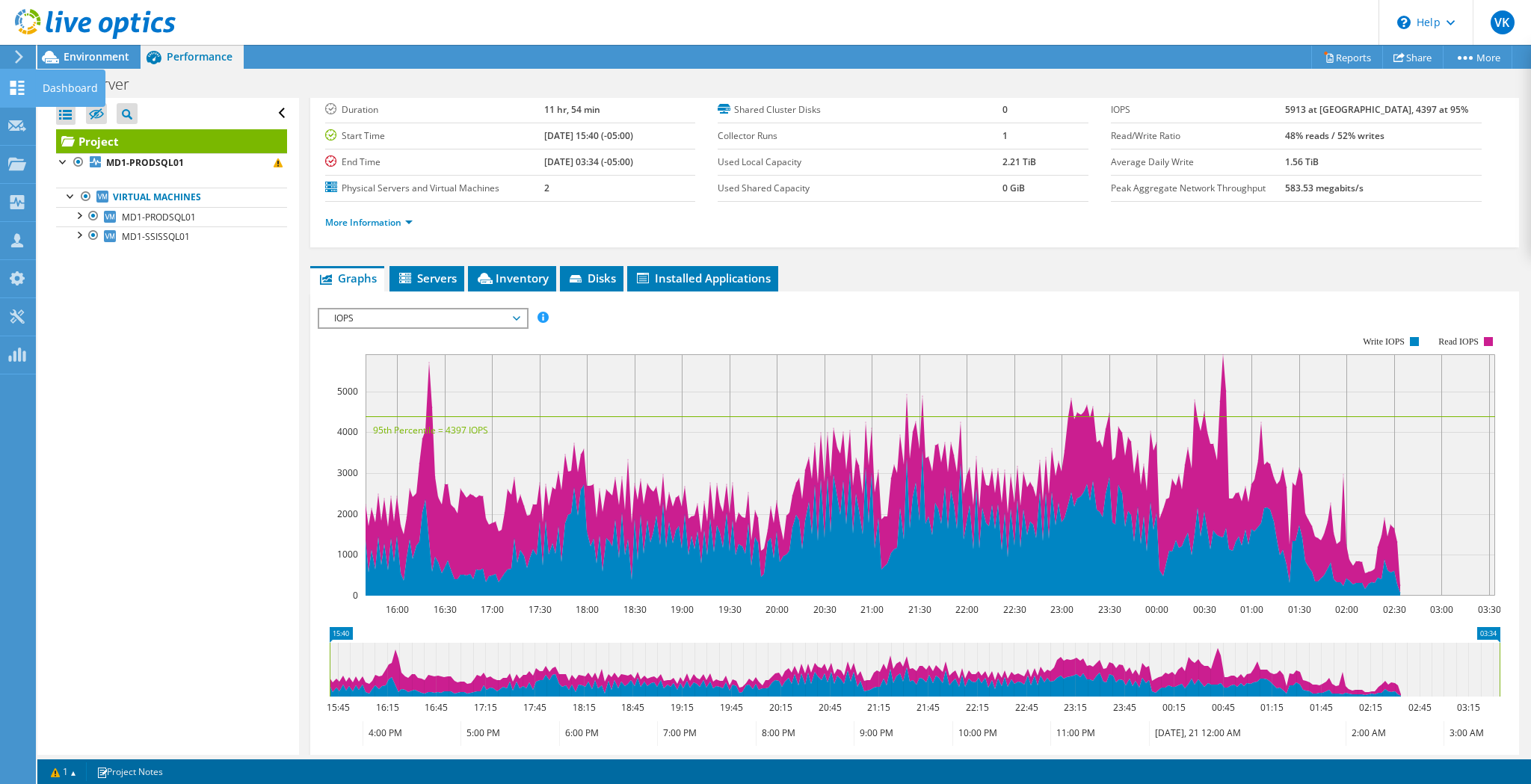
click at [15, 88] on icon at bounding box center [17, 88] width 18 height 14
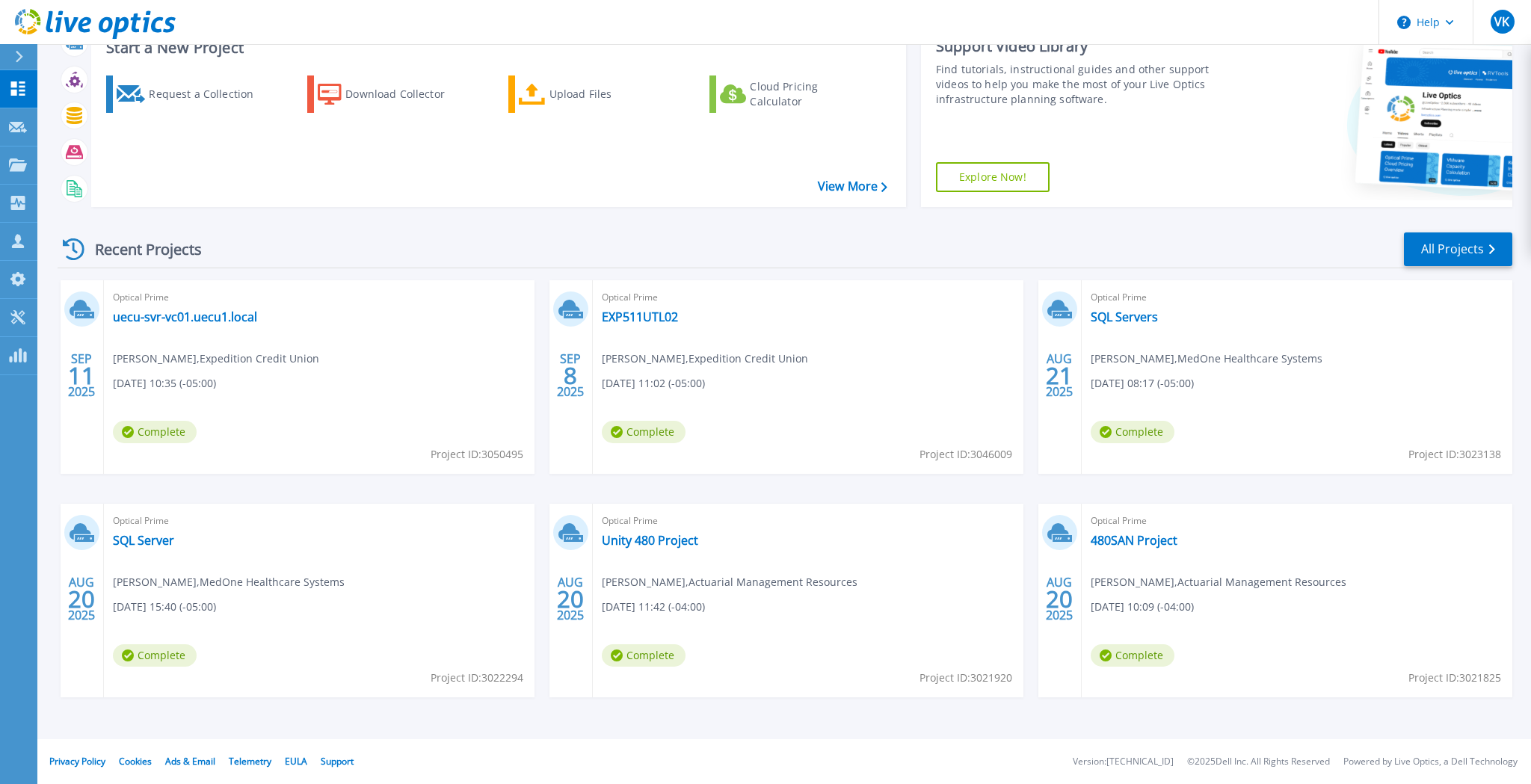
scroll to position [107, 0]
click at [1445, 247] on link "All Projects" at bounding box center [1457, 249] width 108 height 33
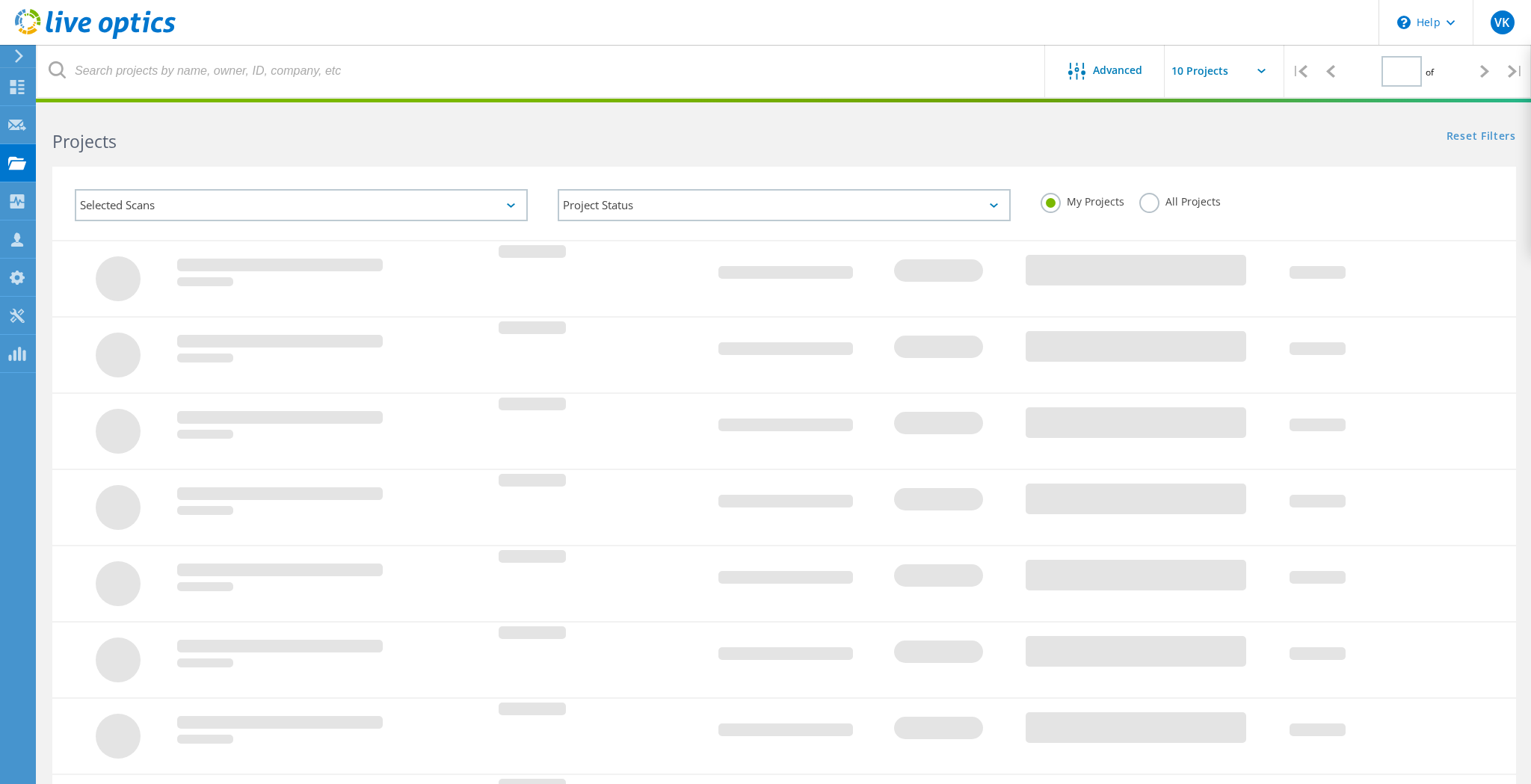
type input "1"
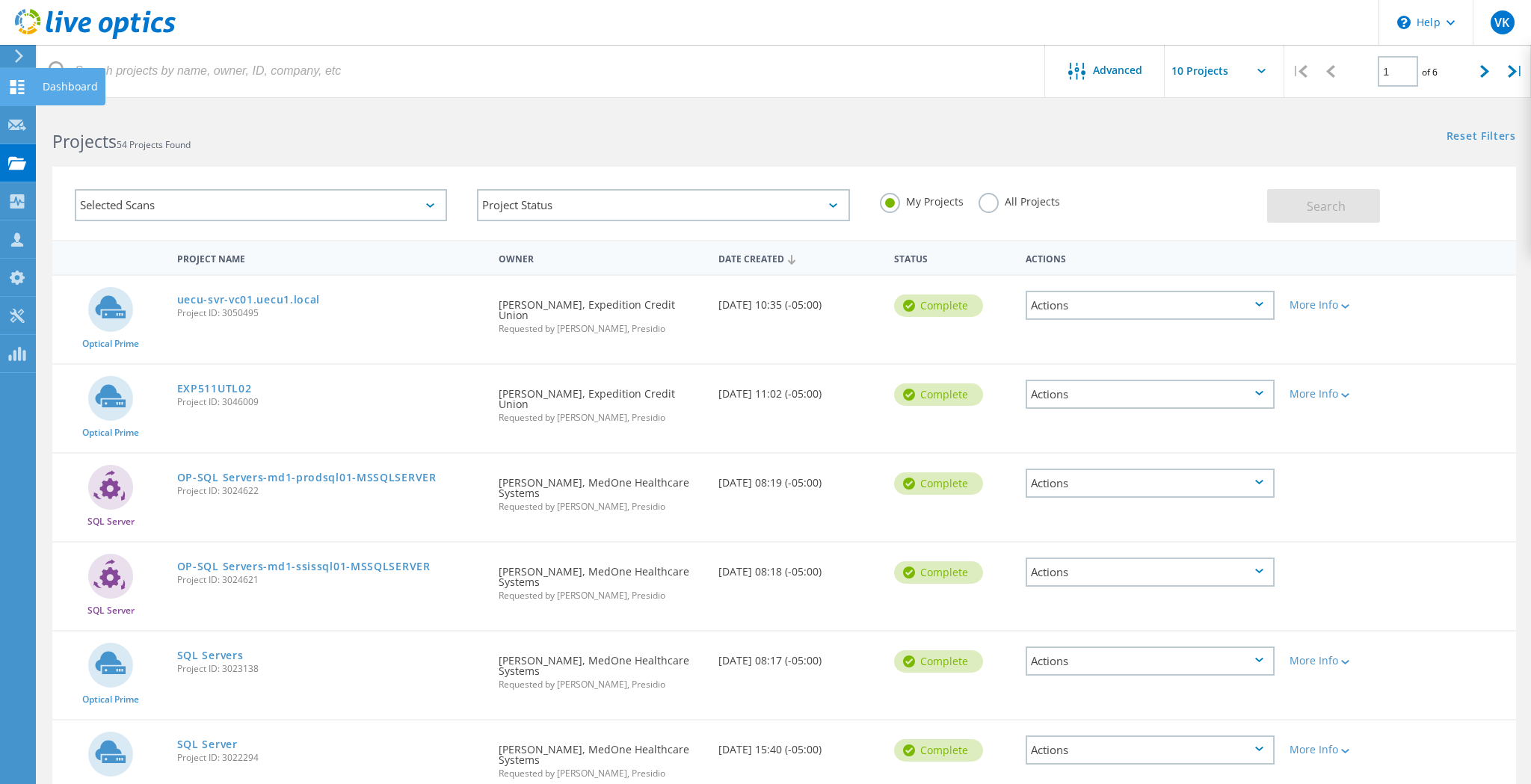
click at [23, 84] on use at bounding box center [17, 87] width 14 height 14
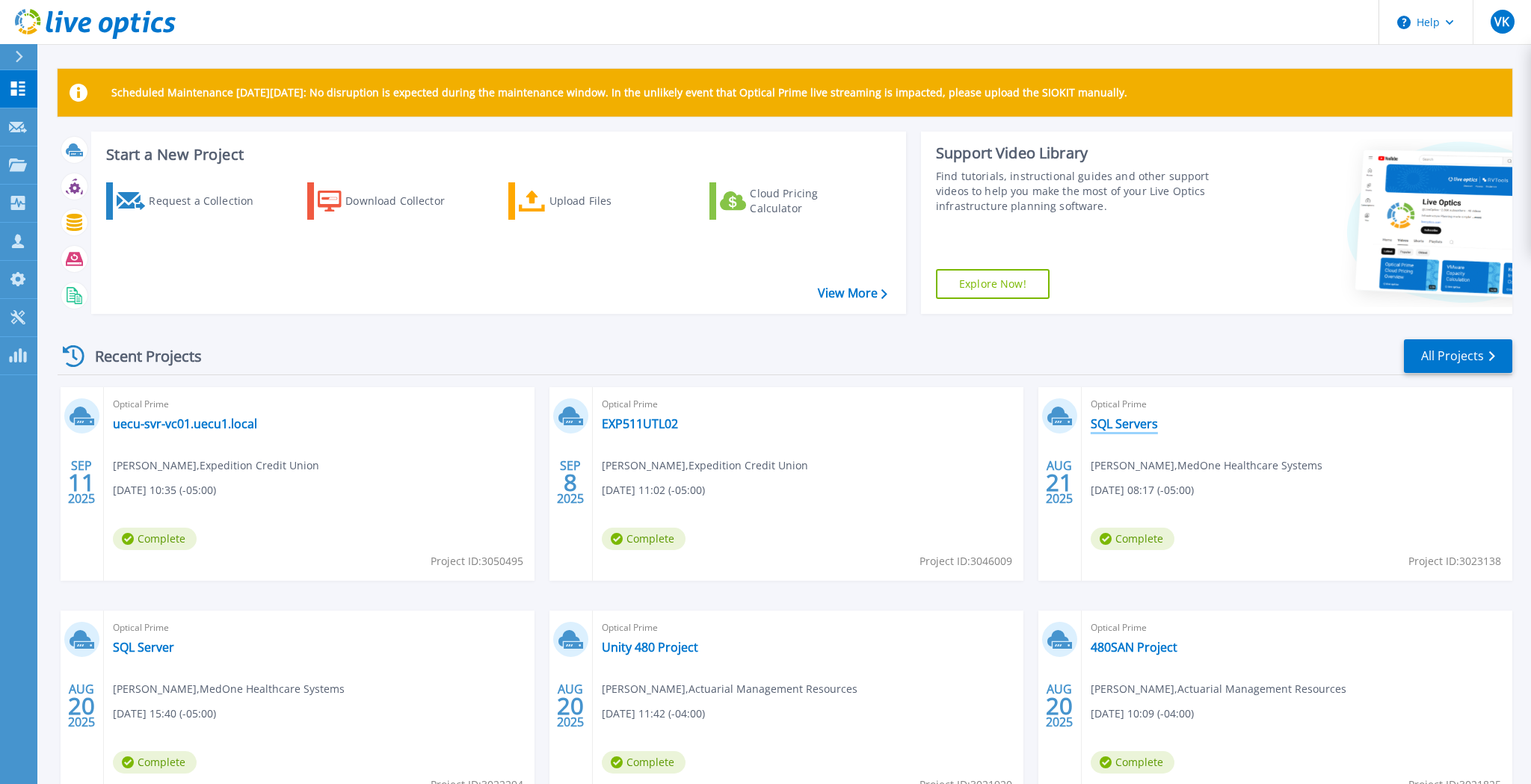
click at [1121, 427] on link "SQL Servers" at bounding box center [1124, 423] width 67 height 15
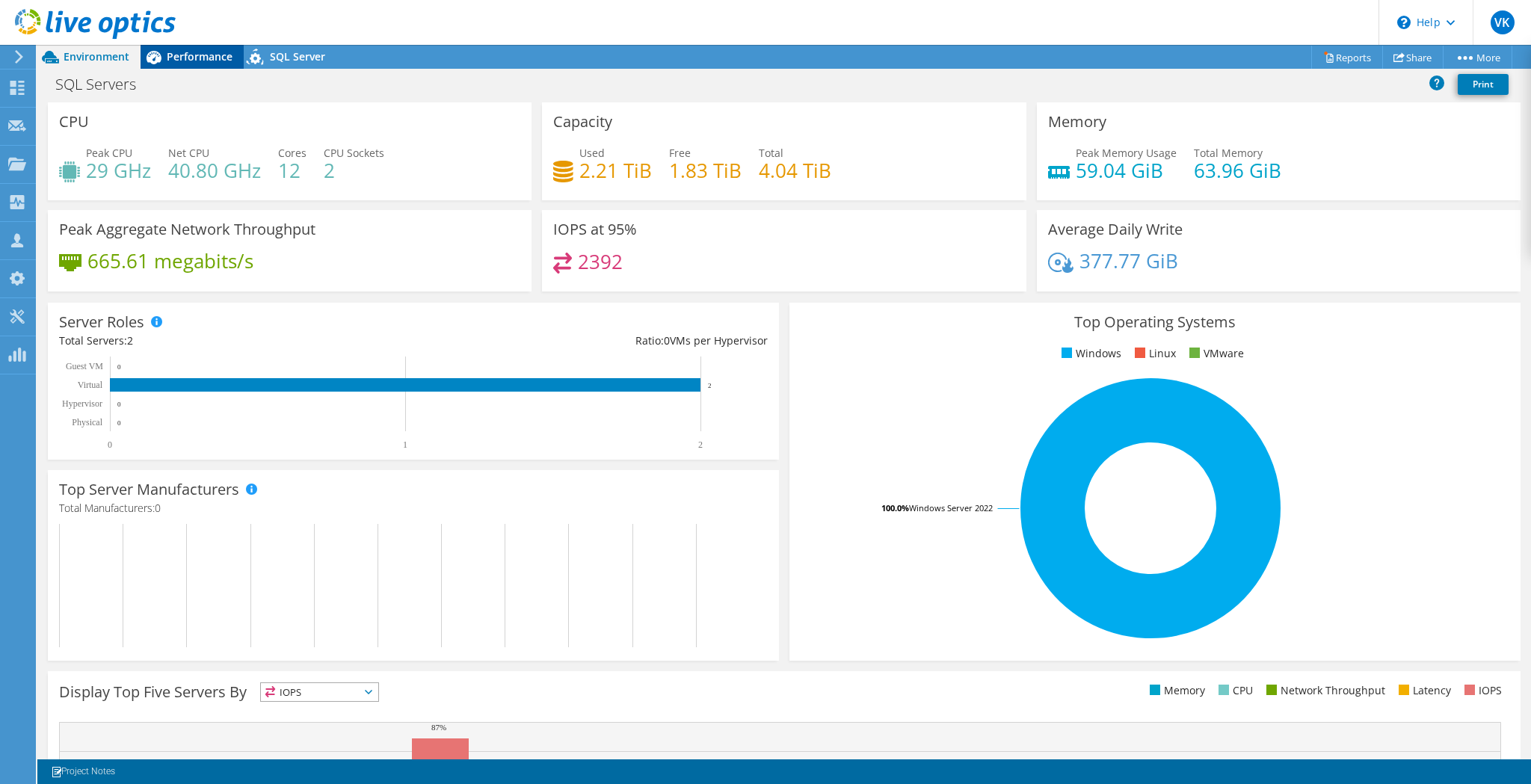
click at [169, 57] on span "Performance" at bounding box center [199, 56] width 66 height 14
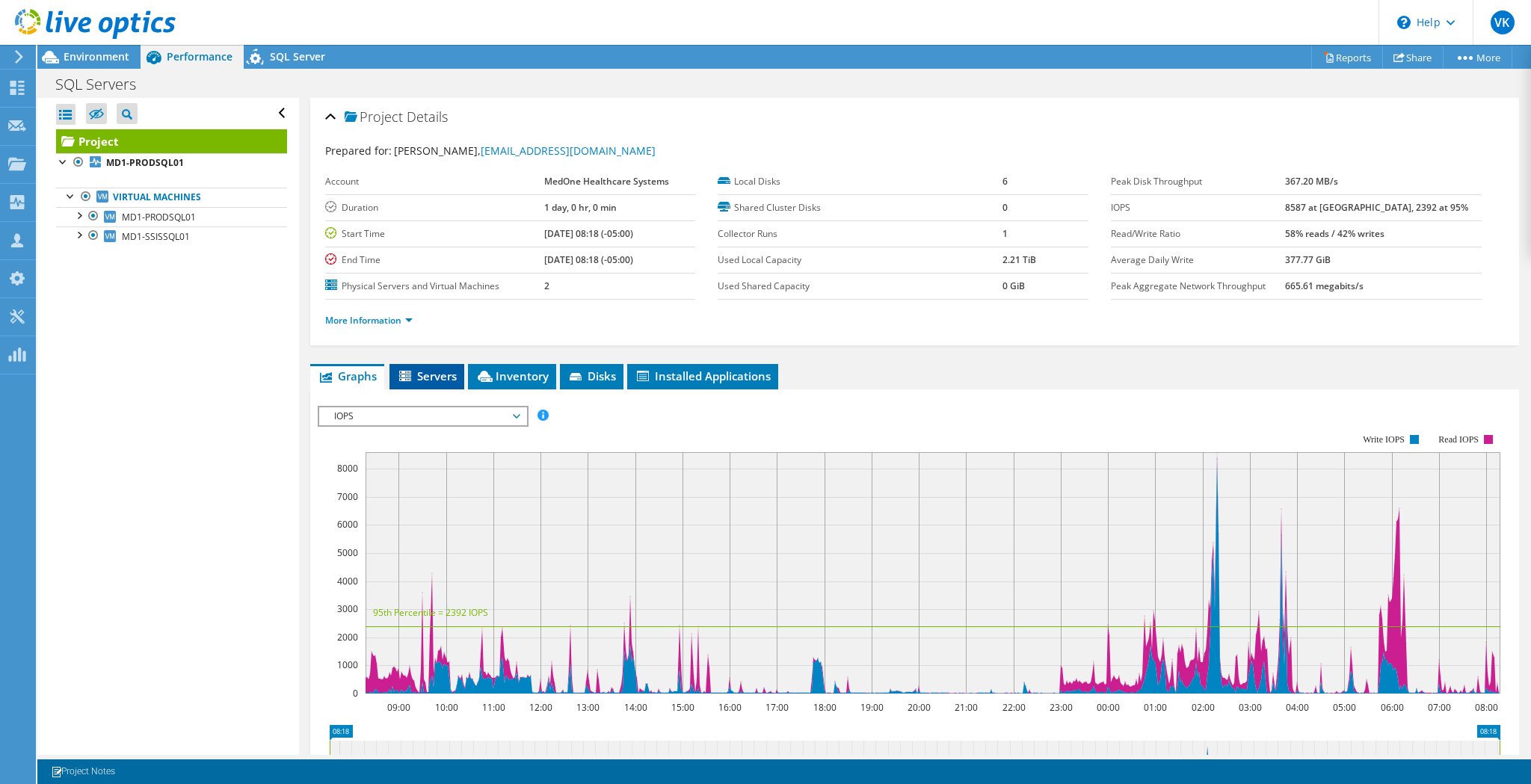
click at [432, 379] on span "Servers" at bounding box center [427, 376] width 60 height 15
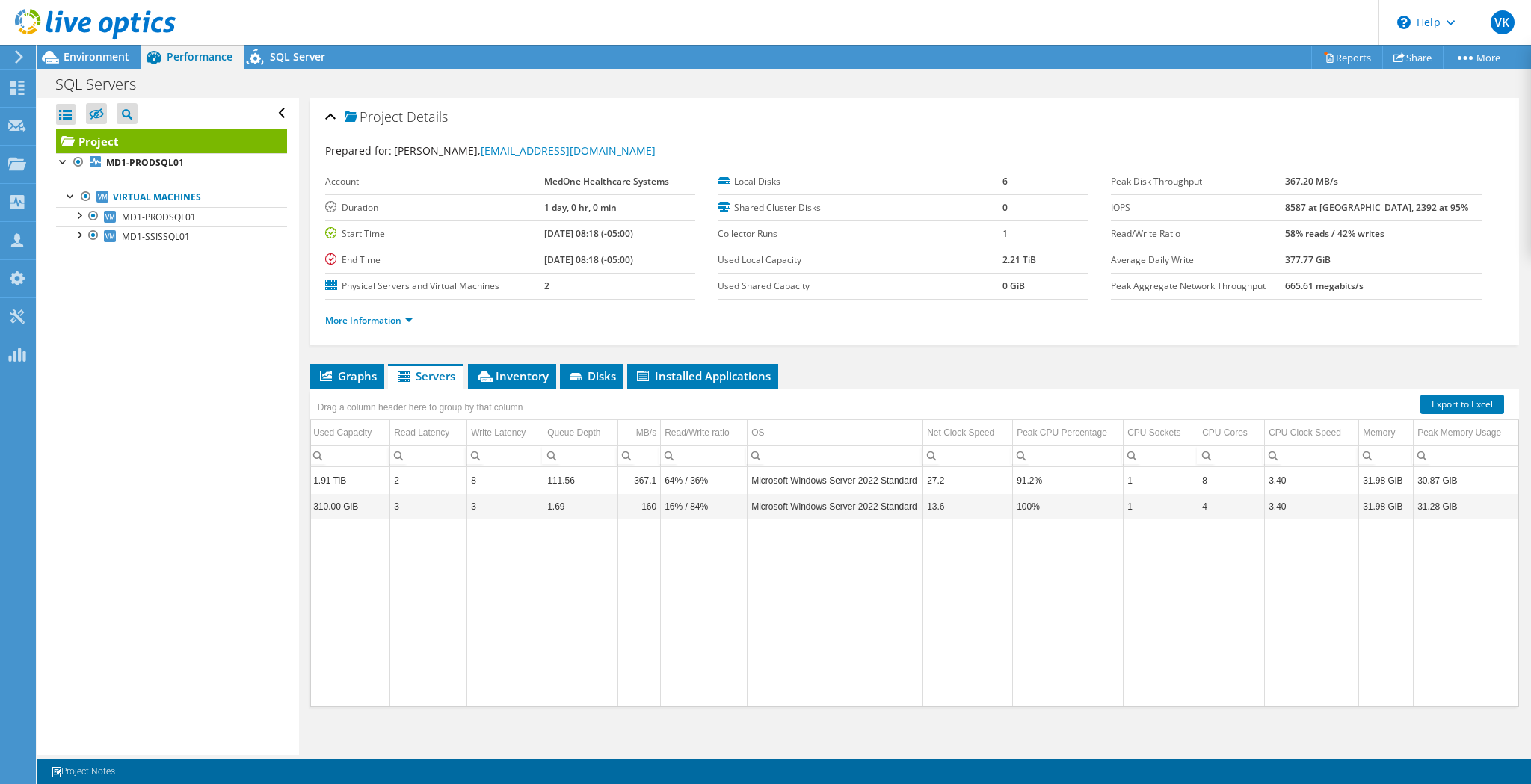
scroll to position [0, 286]
click at [365, 380] on span "Graphs" at bounding box center [347, 376] width 59 height 15
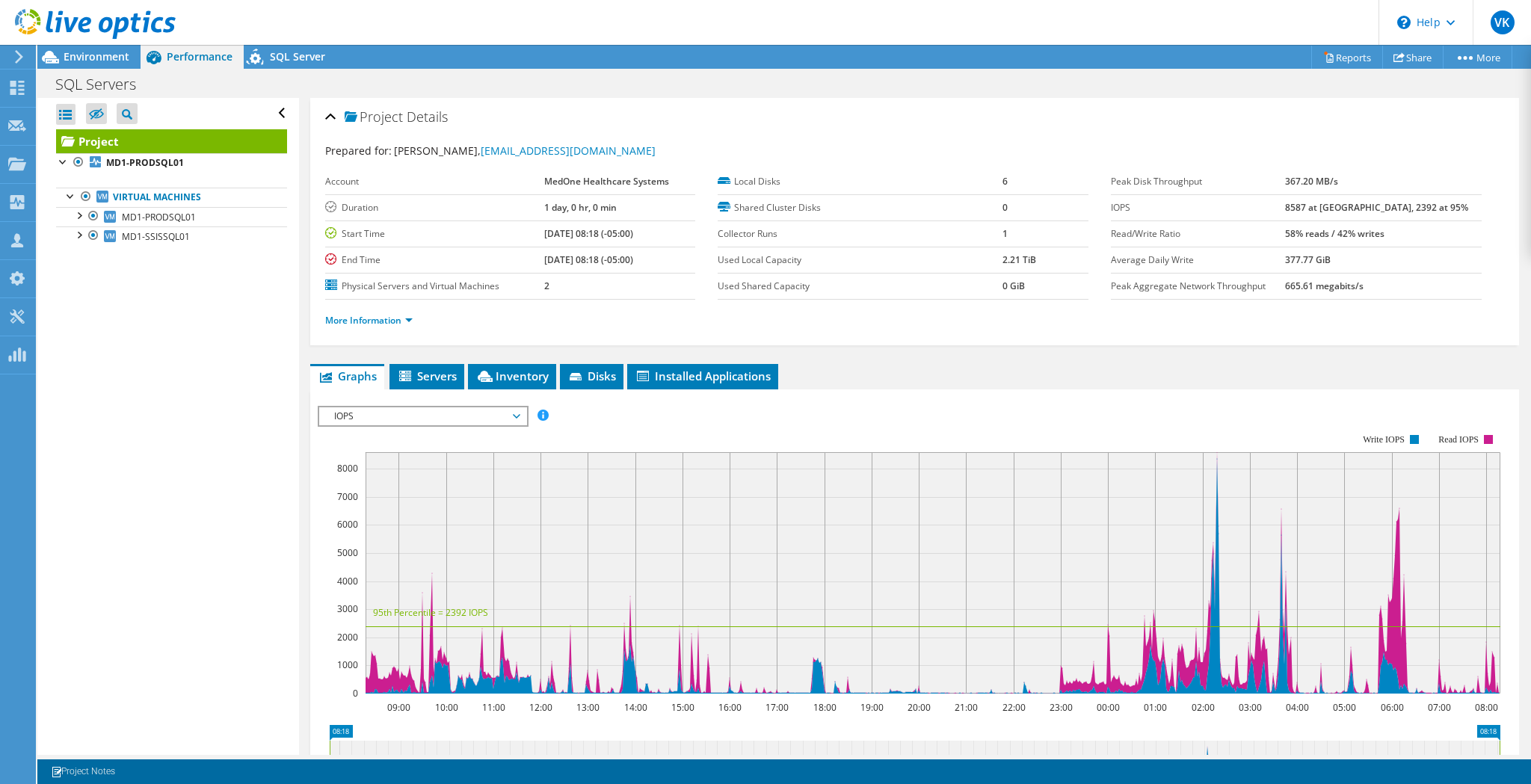
click at [521, 415] on span "IOPS" at bounding box center [422, 417] width 207 height 18
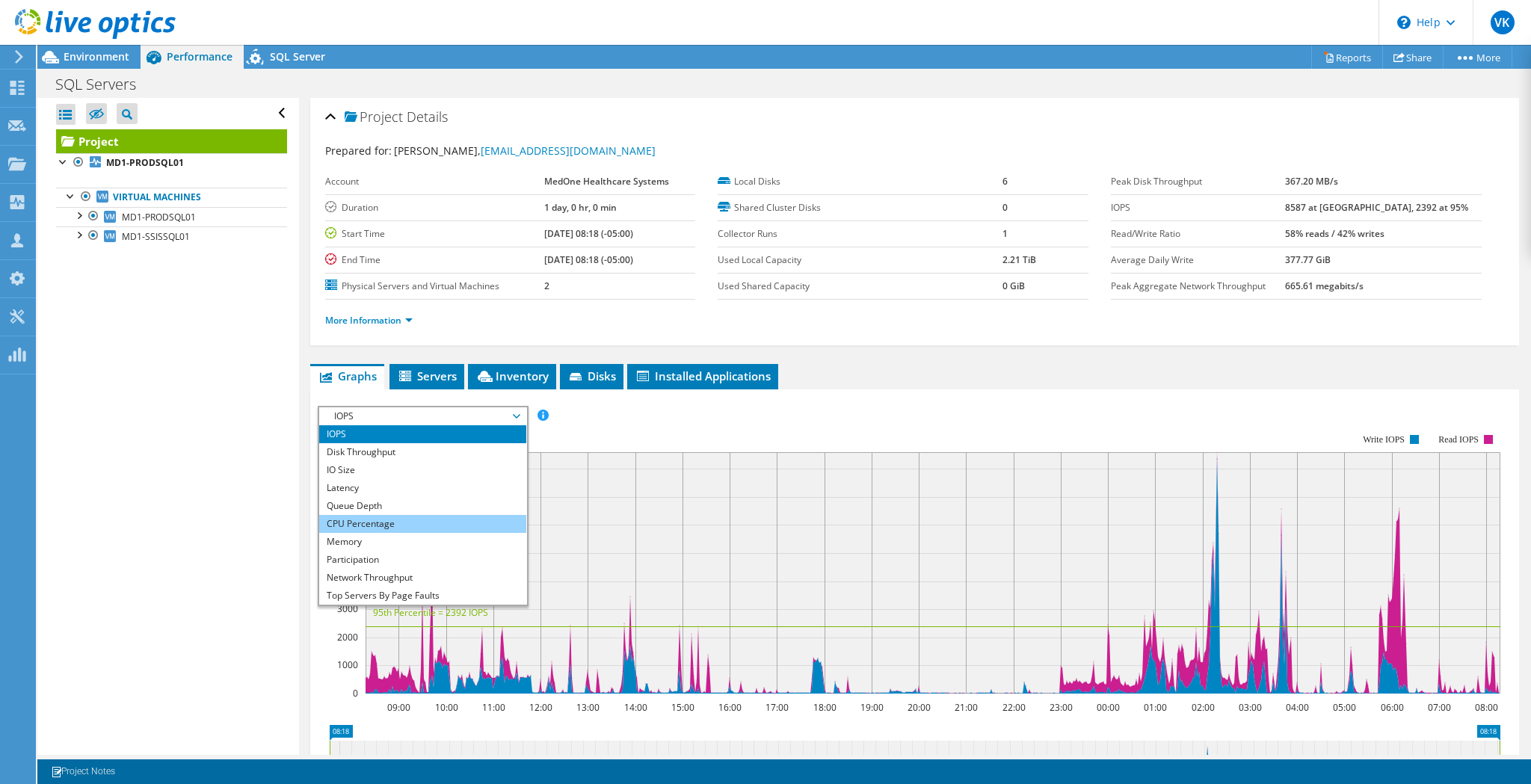
click at [439, 520] on li "CPU Percentage" at bounding box center [422, 524] width 207 height 18
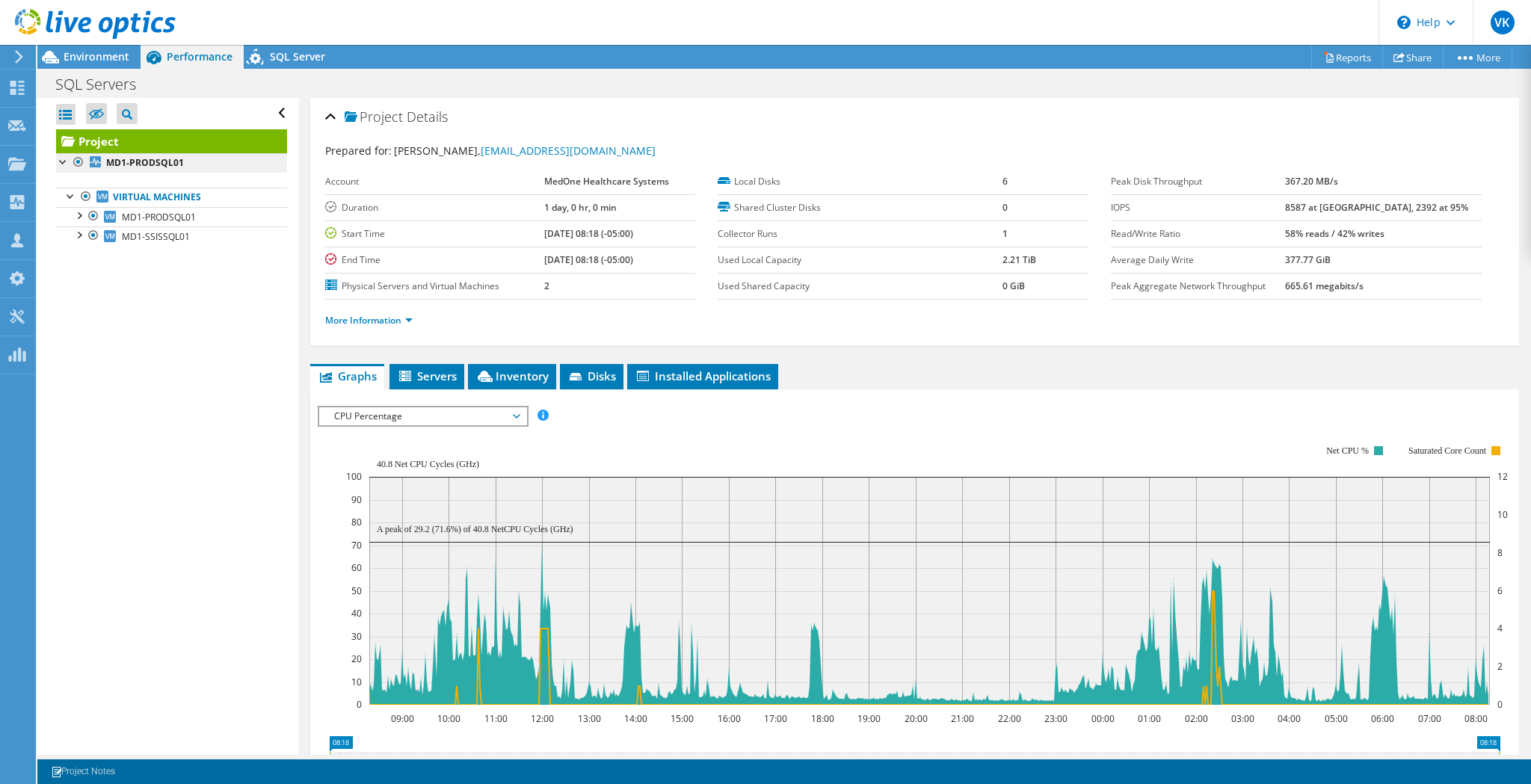
click at [128, 164] on b "MD1-PRODSQL01" at bounding box center [145, 162] width 78 height 13
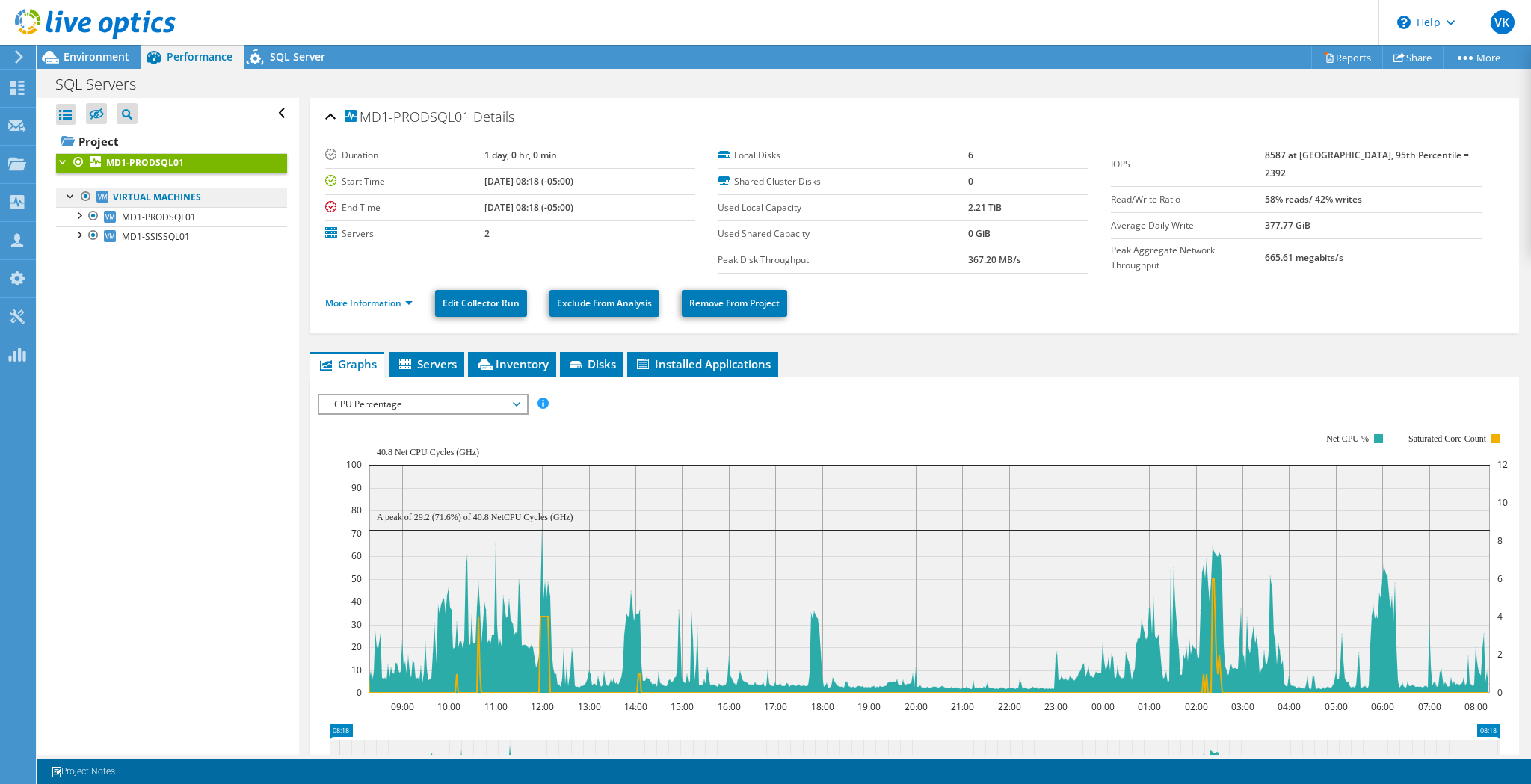
click at [130, 200] on link "Virtual Machines" at bounding box center [171, 198] width 231 height 20
click at [135, 213] on span "MD1-PRODSQL01" at bounding box center [159, 217] width 74 height 13
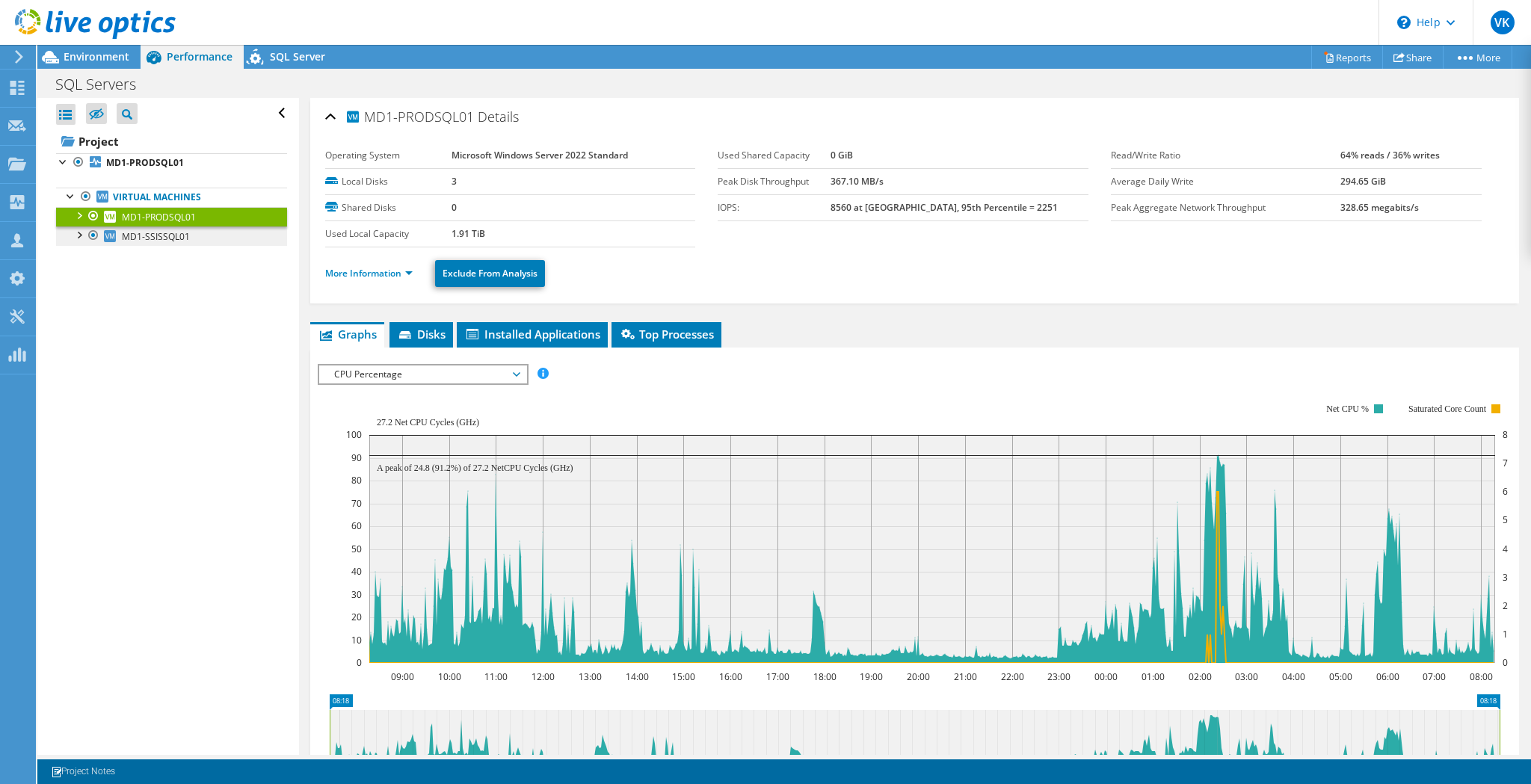
click at [139, 237] on span "MD1-SSISSQL01" at bounding box center [156, 236] width 68 height 13
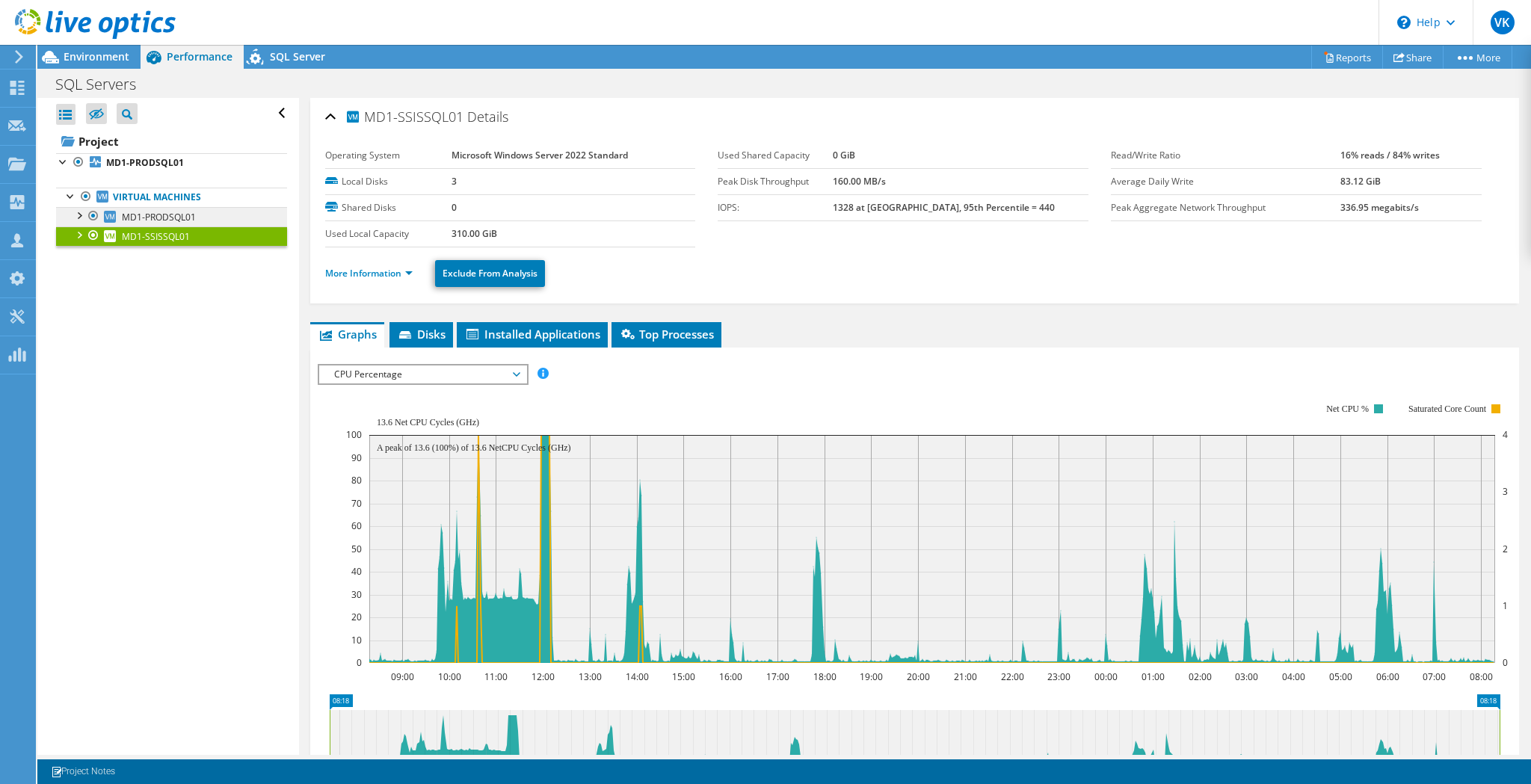
click at [155, 219] on span "MD1-PRODSQL01" at bounding box center [159, 217] width 74 height 13
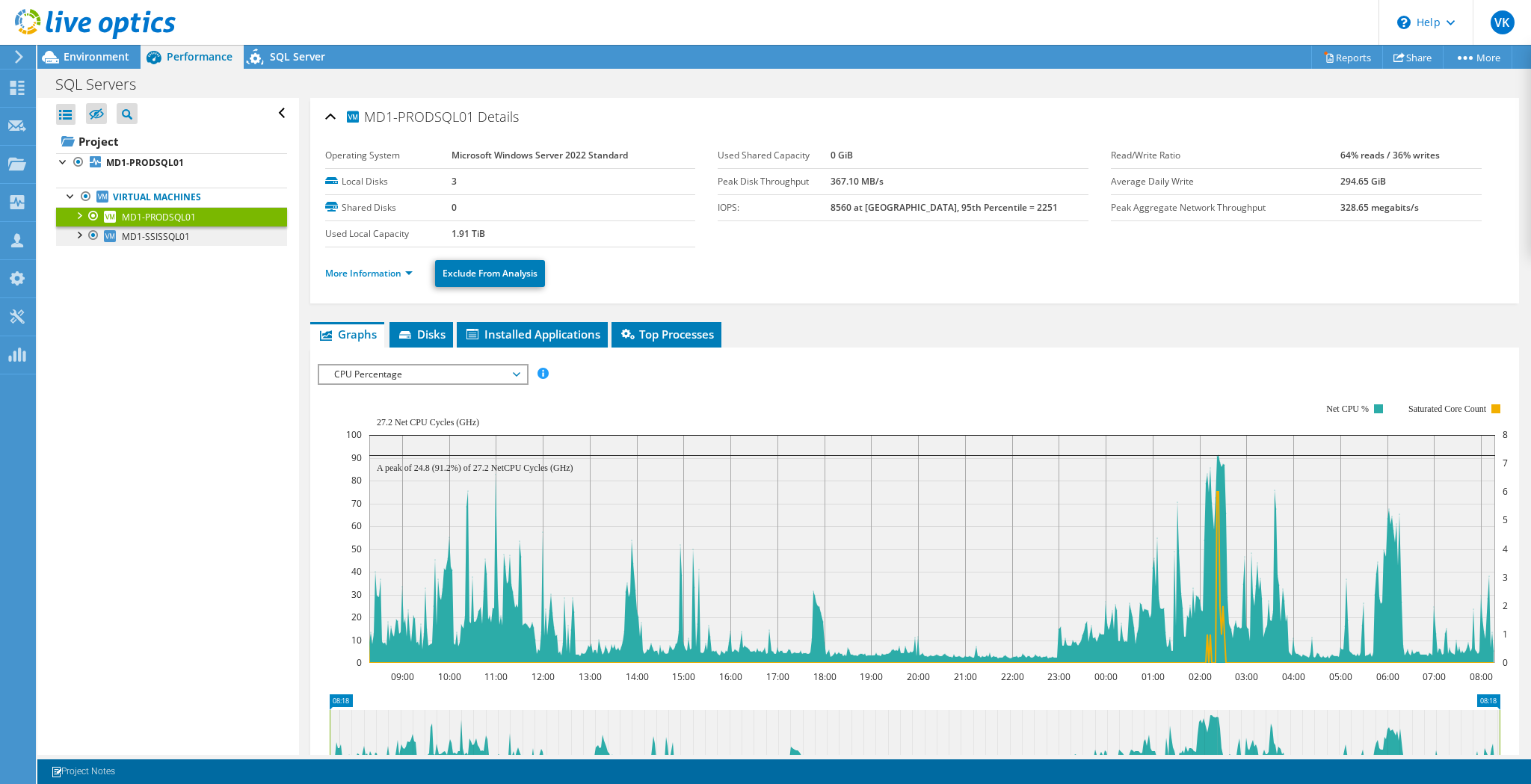
click at [162, 236] on span "MD1-SSISSQL01" at bounding box center [156, 236] width 68 height 13
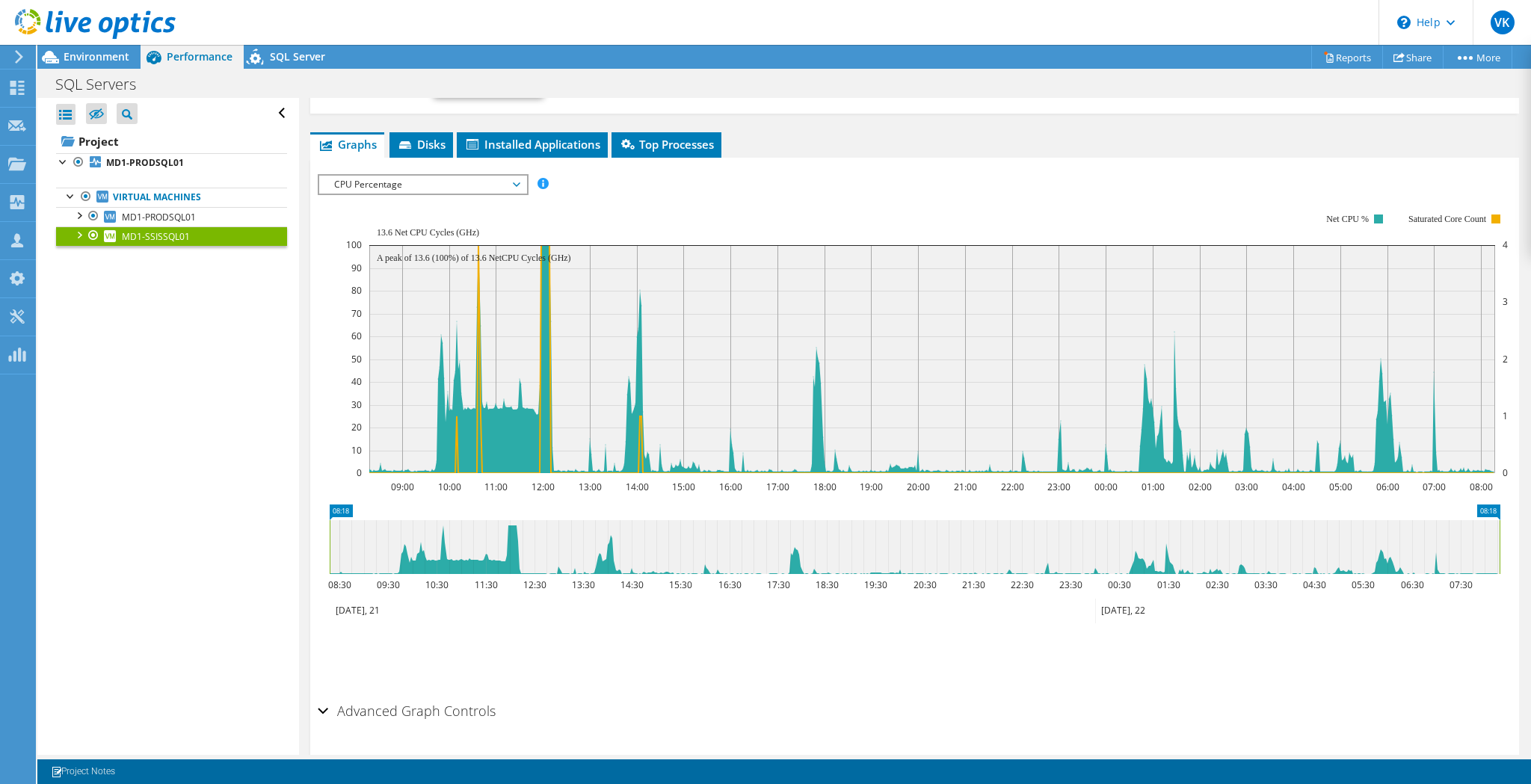
scroll to position [191, 0]
click at [202, 207] on link "MD1-PRODSQL01" at bounding box center [171, 217] width 231 height 20
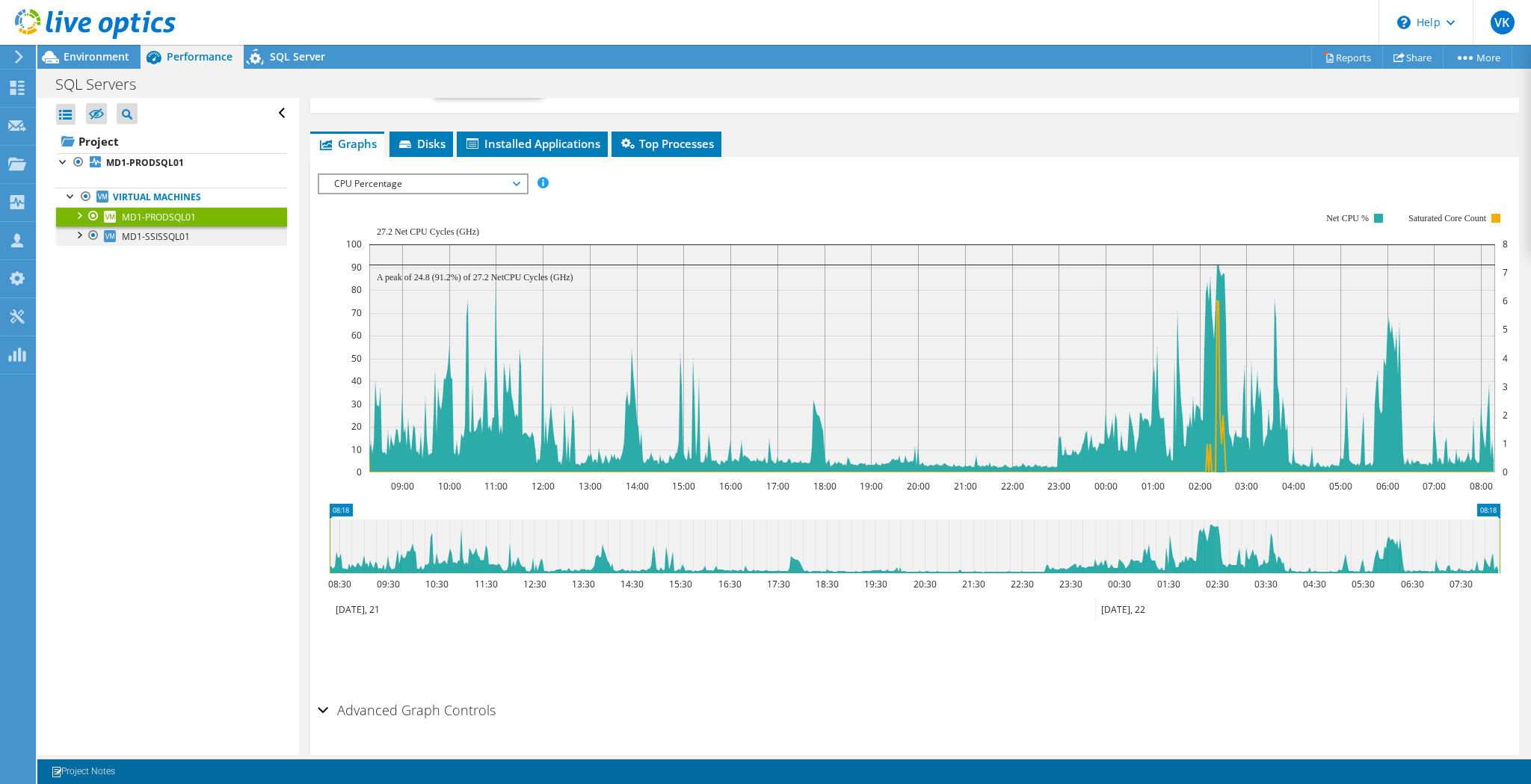
scroll to position [139, 0]
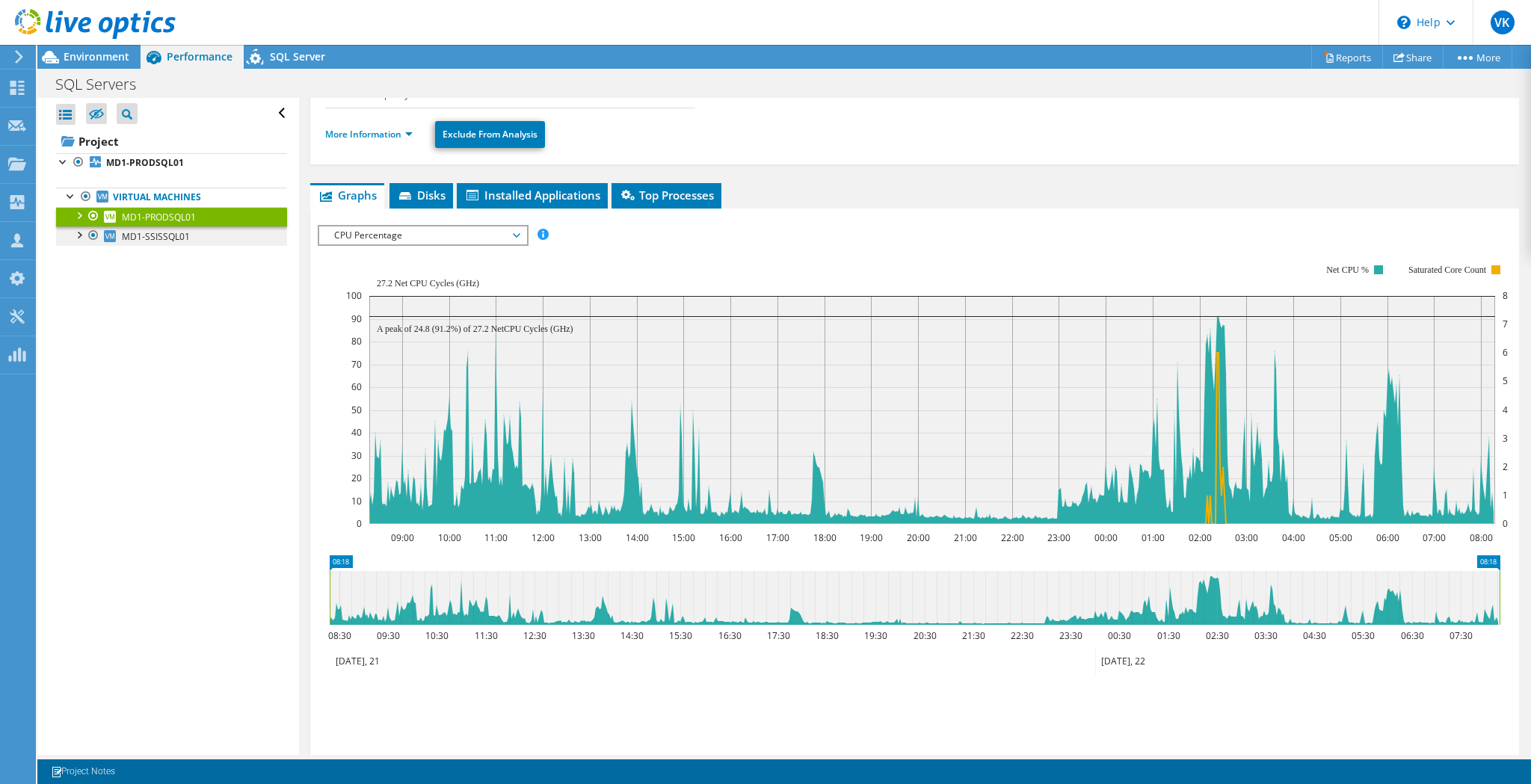
click at [199, 234] on link "MD1-SSISSQL01" at bounding box center [171, 236] width 231 height 20
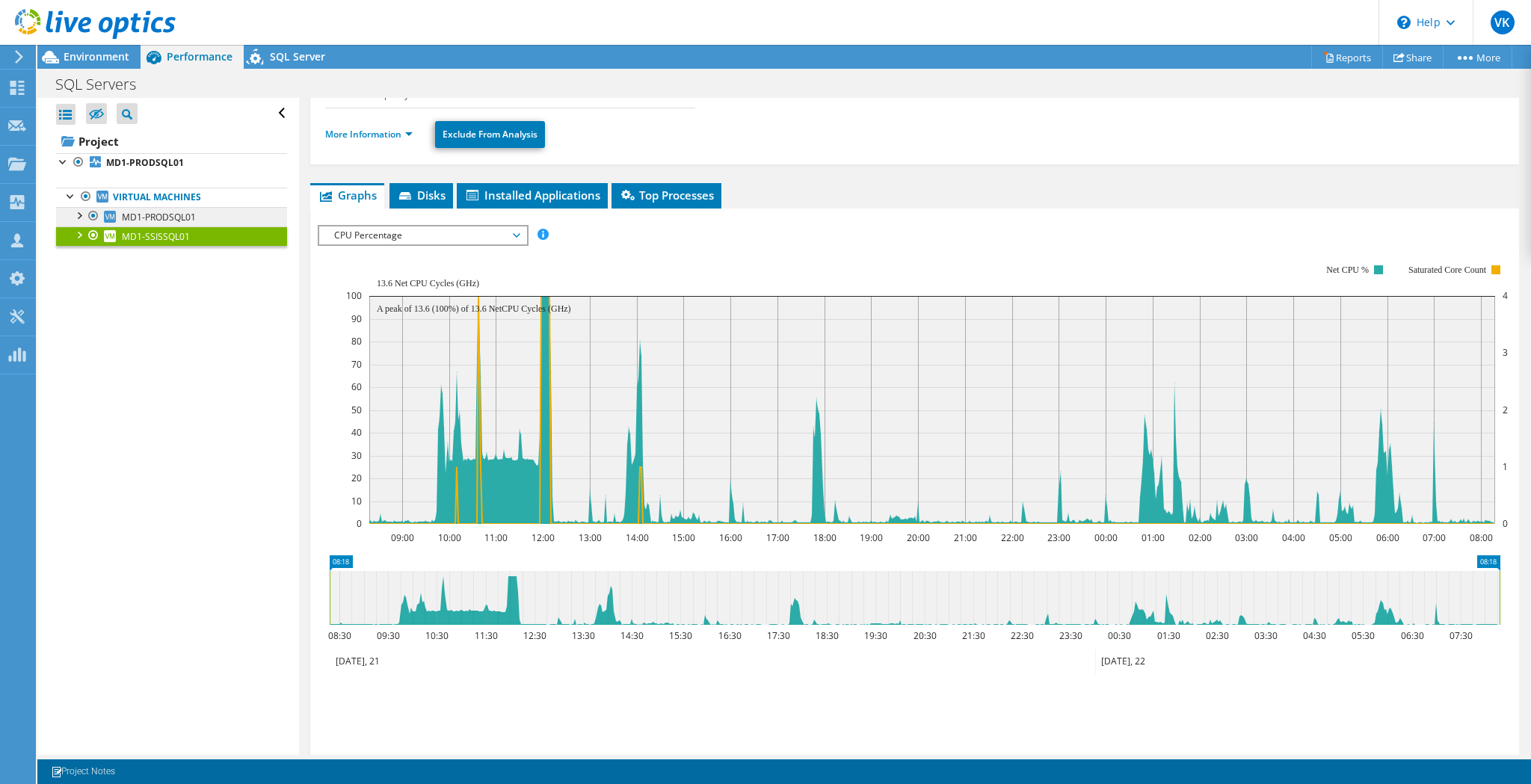
click at [211, 214] on link "MD1-PRODSQL01" at bounding box center [171, 217] width 231 height 20
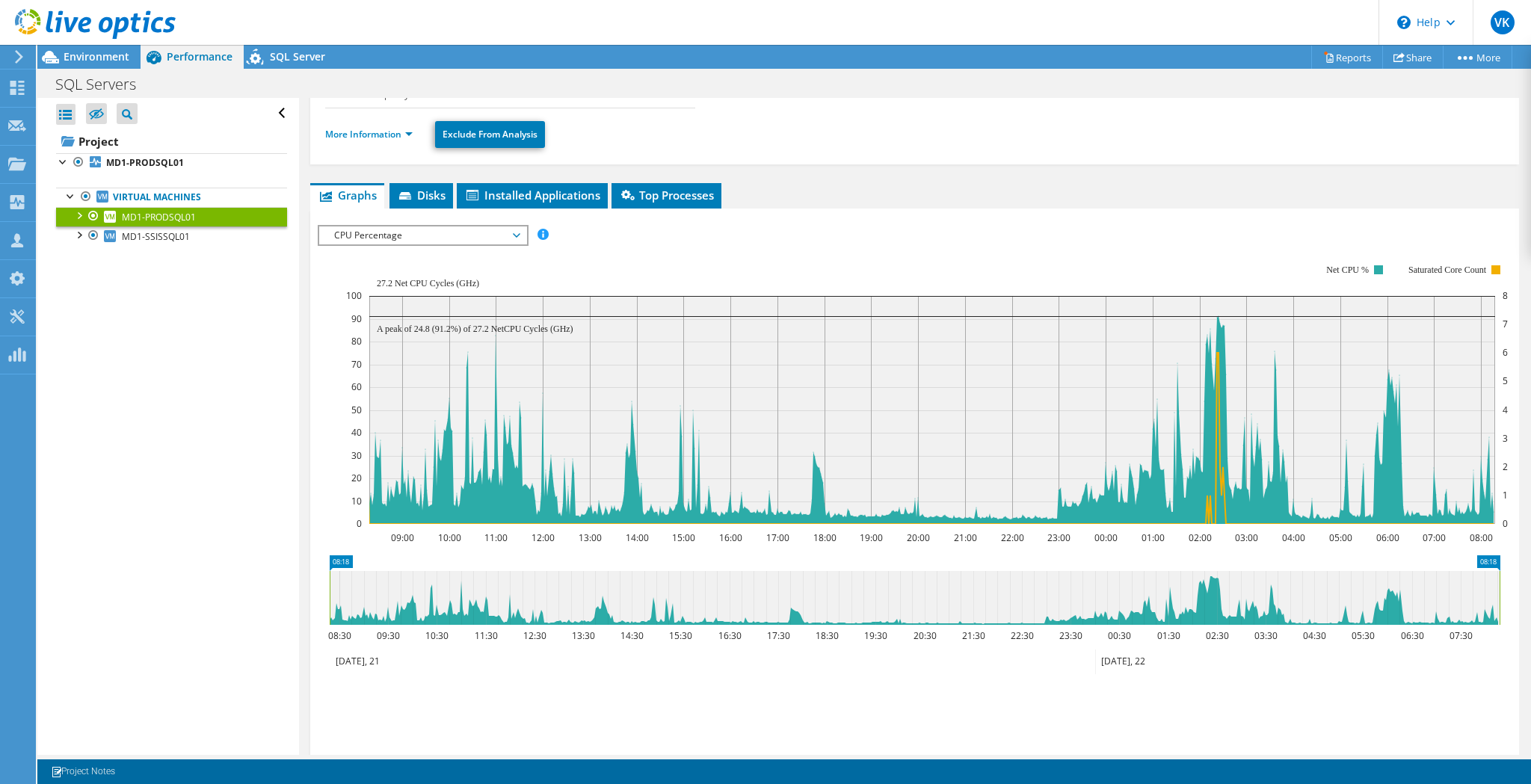
click at [1198, 127] on ul "More Information Exclude From Analysis" at bounding box center [914, 133] width 1179 height 30
